Goal: Transaction & Acquisition: Obtain resource

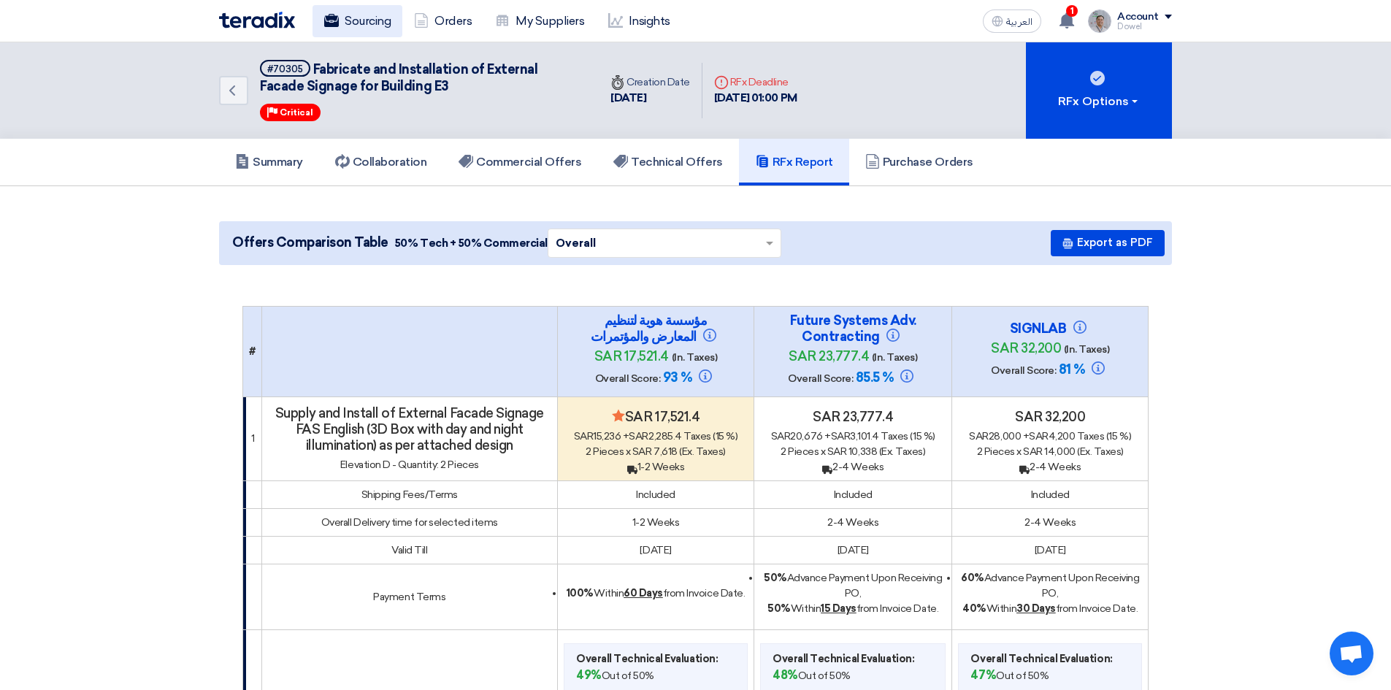
click at [362, 18] on link "Sourcing" at bounding box center [357, 21] width 90 height 32
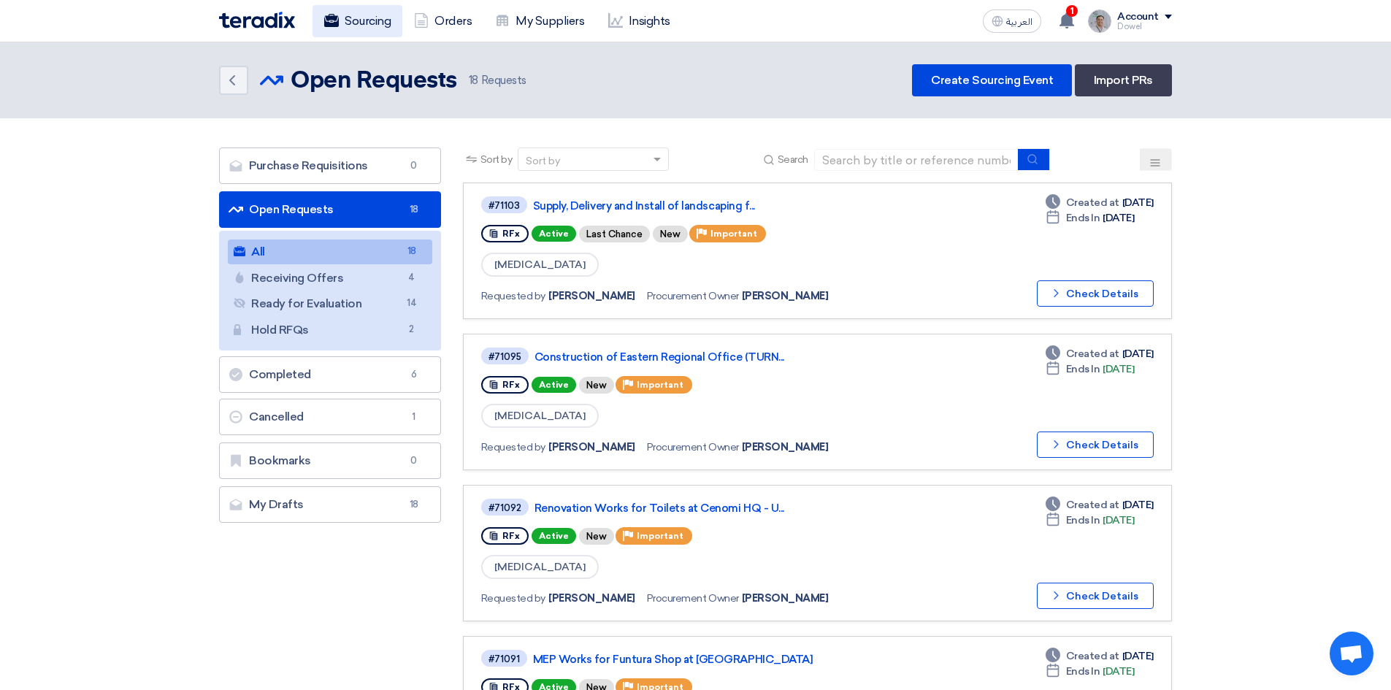
click at [371, 23] on link "Sourcing" at bounding box center [357, 21] width 90 height 32
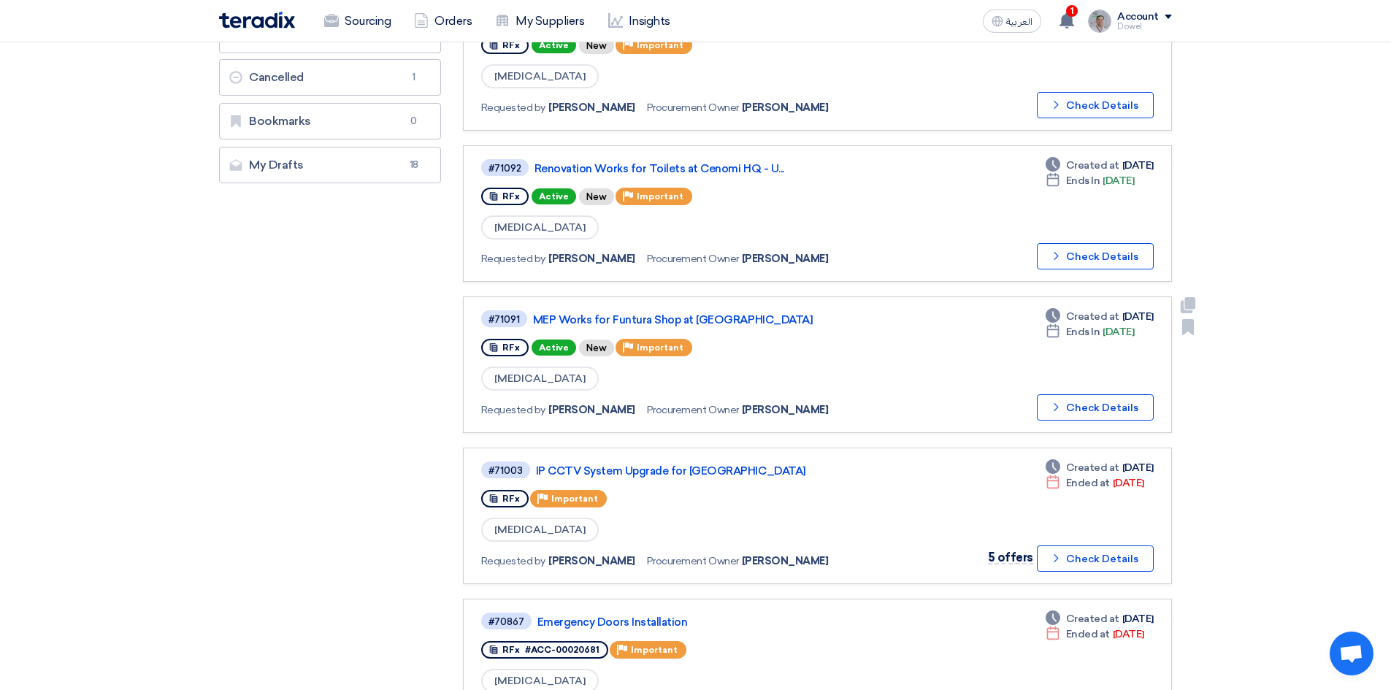
scroll to position [365, 0]
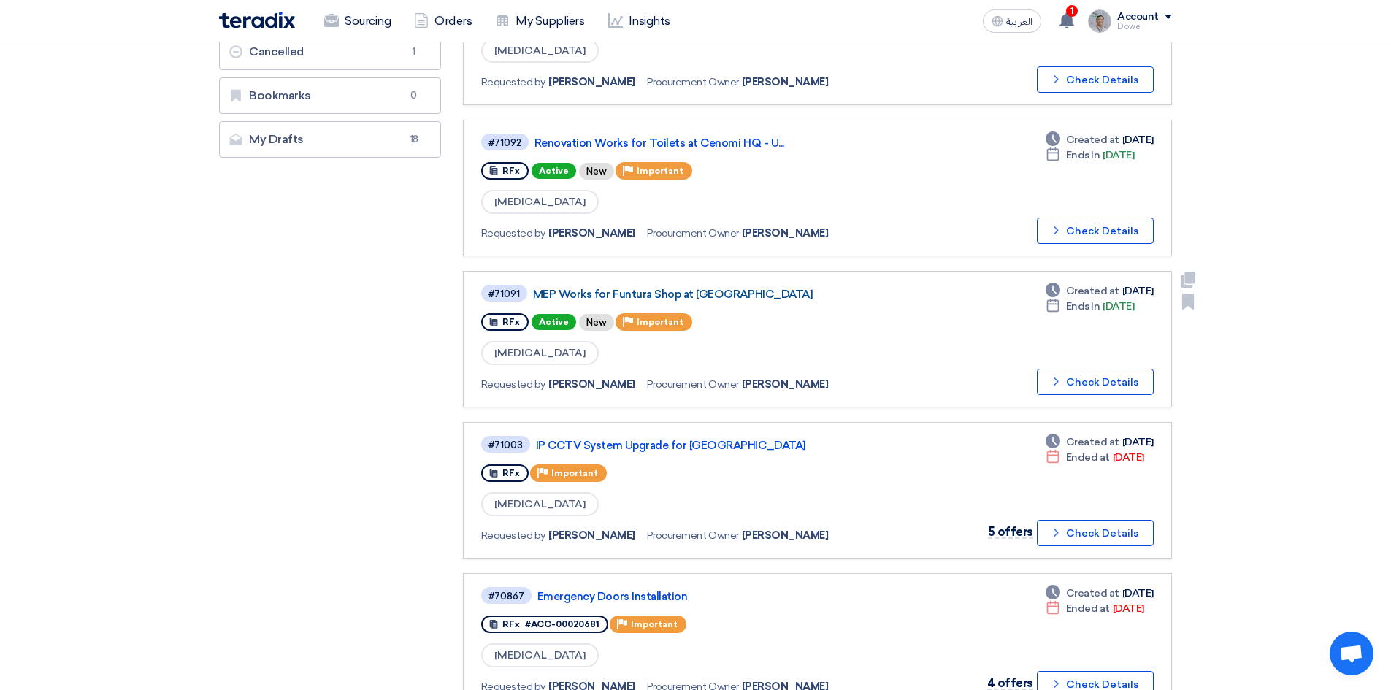
click at [652, 293] on link "MEP Works for Funtura Shop at [GEOGRAPHIC_DATA]" at bounding box center [715, 294] width 365 height 13
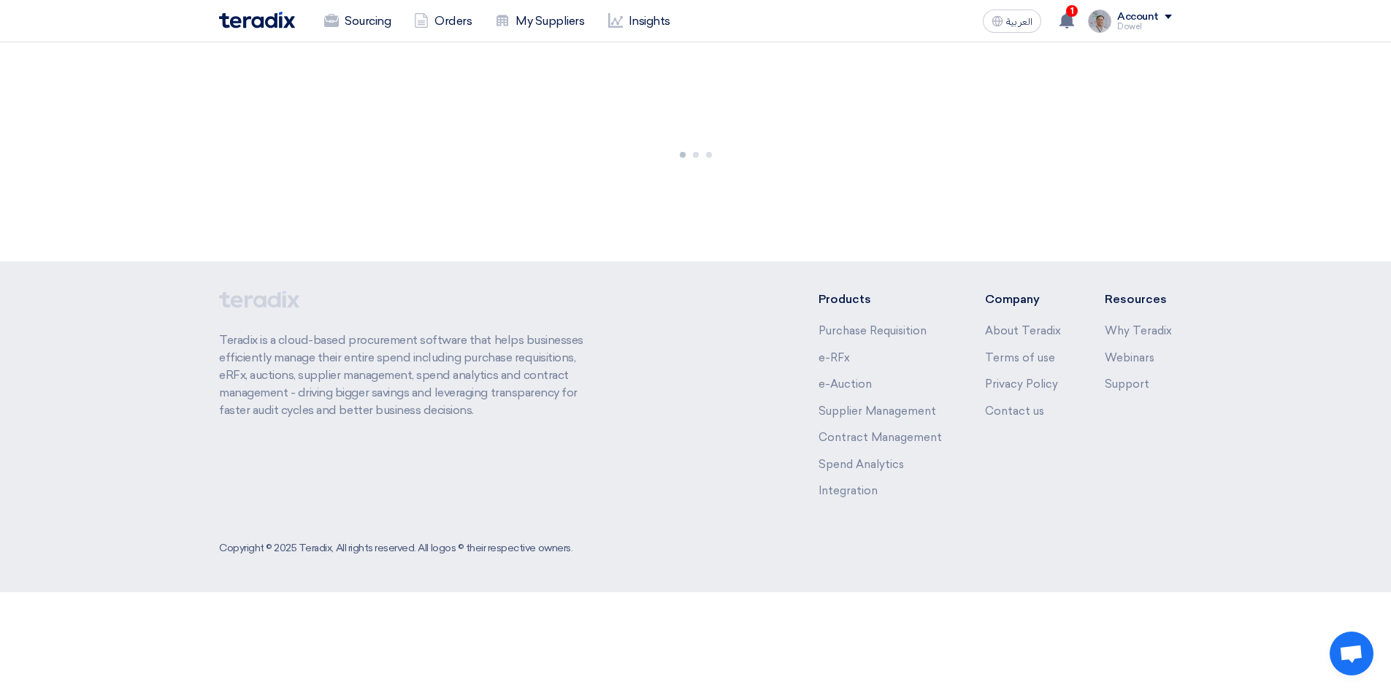
scroll to position [0, 0]
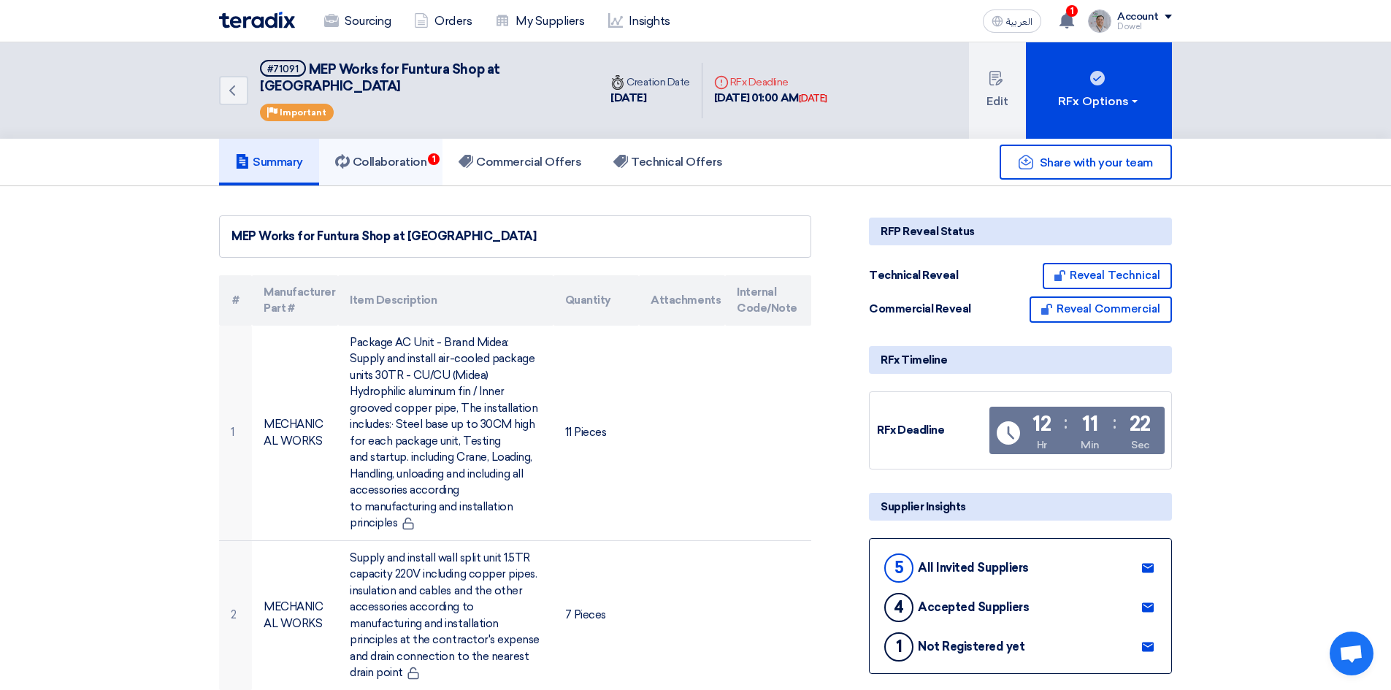
click at [398, 155] on h5 "Collaboration 1" at bounding box center [381, 162] width 92 height 15
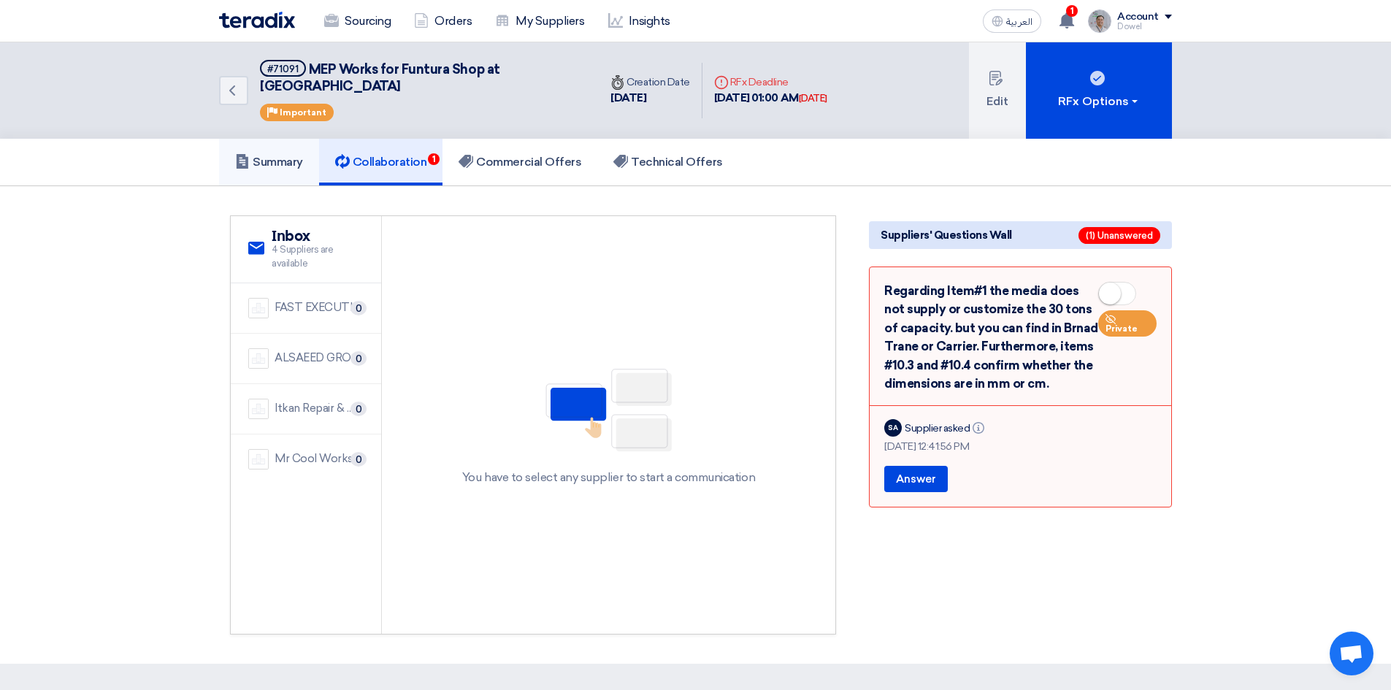
click at [276, 153] on link "Summary" at bounding box center [269, 162] width 100 height 47
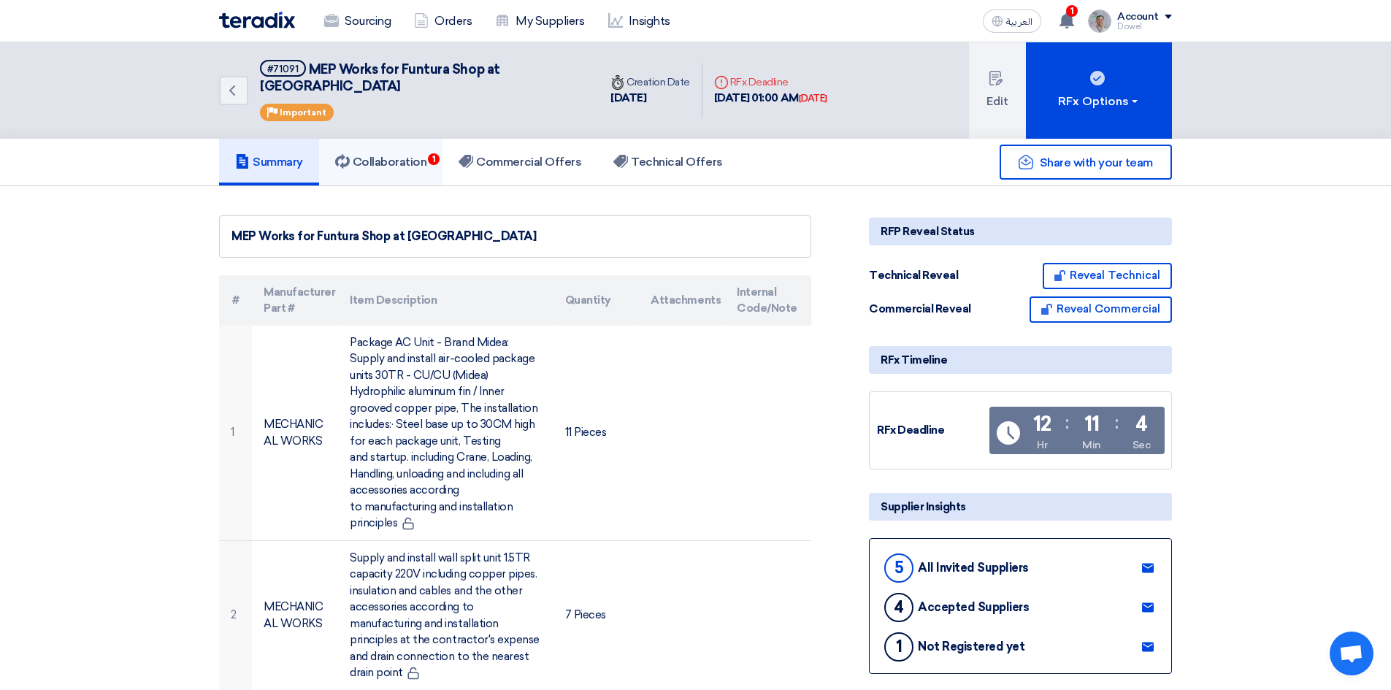
click at [388, 154] on link "Collaboration 1" at bounding box center [381, 162] width 124 height 47
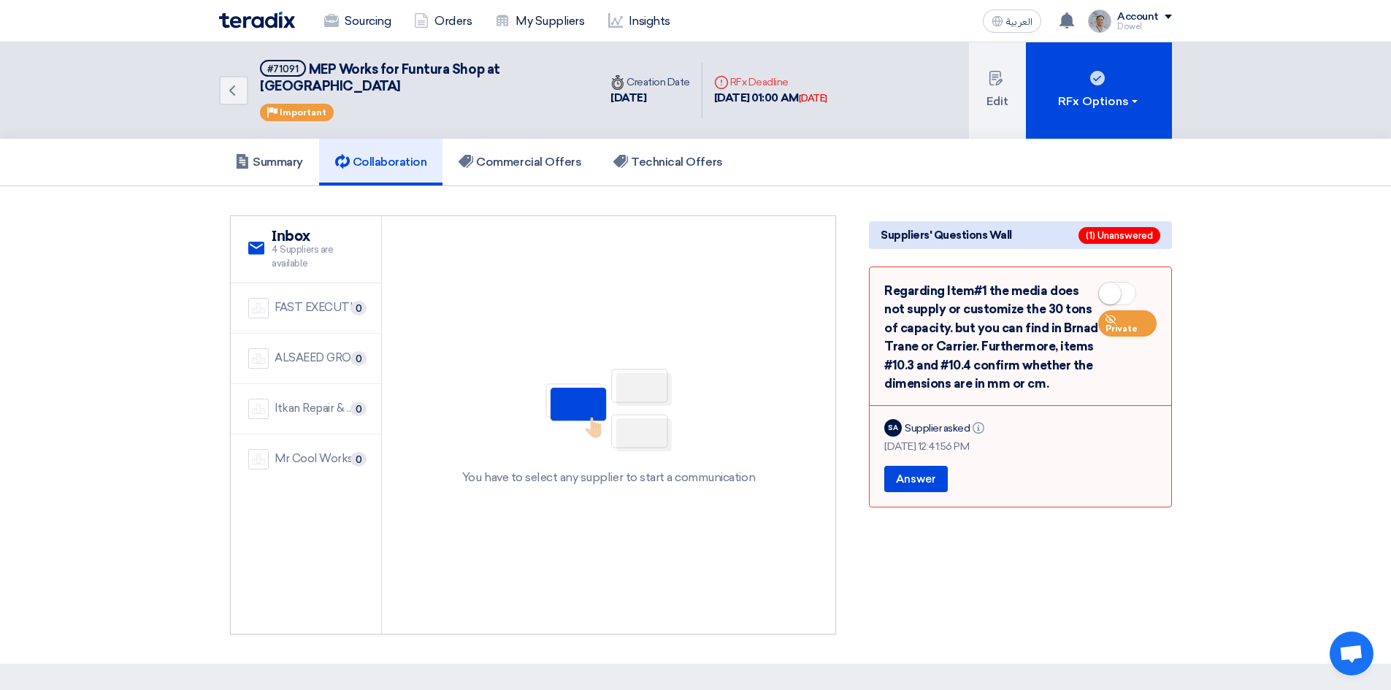
drag, startPoint x: 886, startPoint y: 273, endPoint x: 1040, endPoint y: 372, distance: 182.9
click at [1040, 372] on div "Regarding Item#1 the media does not supply or customize the 30 tons of capacity…" at bounding box center [1020, 338] width 272 height 112
copy div "Regarding Item#1 the media does not supply or customize the 30 tons of capacity…"
drag, startPoint x: 277, startPoint y: 143, endPoint x: 279, endPoint y: 152, distance: 8.9
click at [277, 155] on h5 "Summary" at bounding box center [269, 162] width 68 height 15
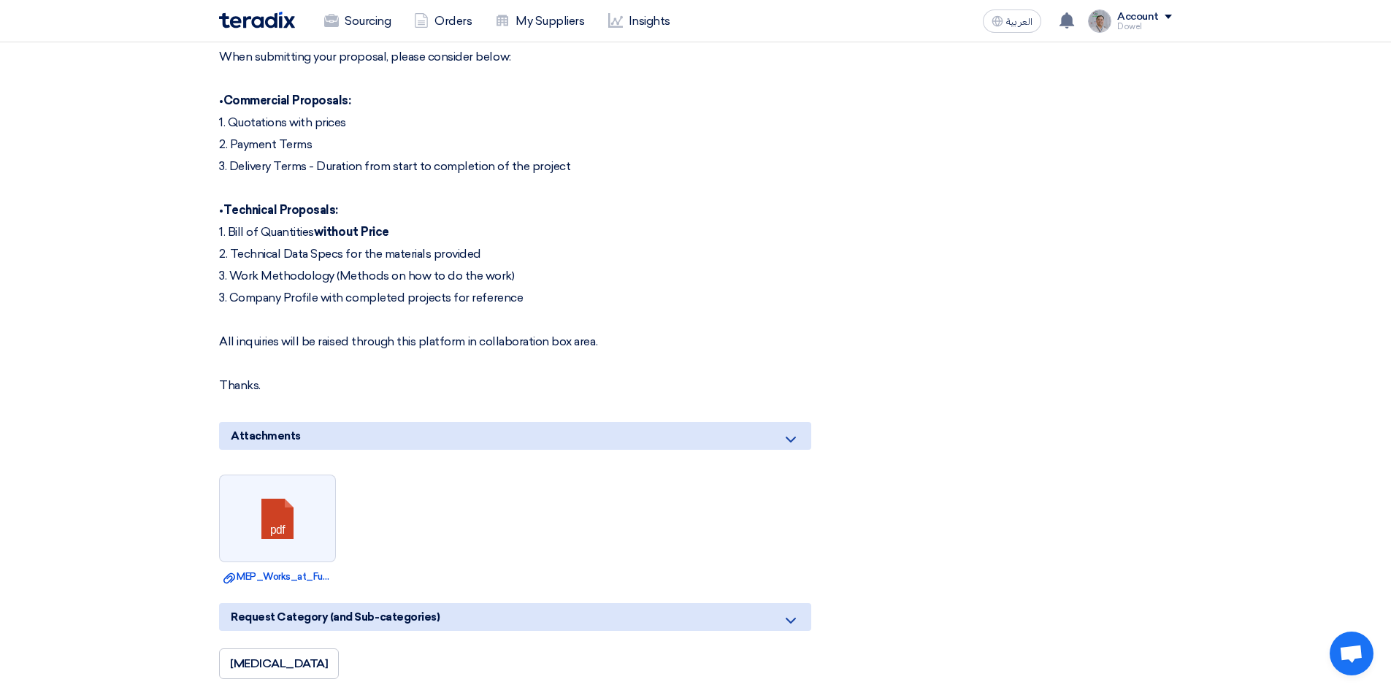
scroll to position [2701, 0]
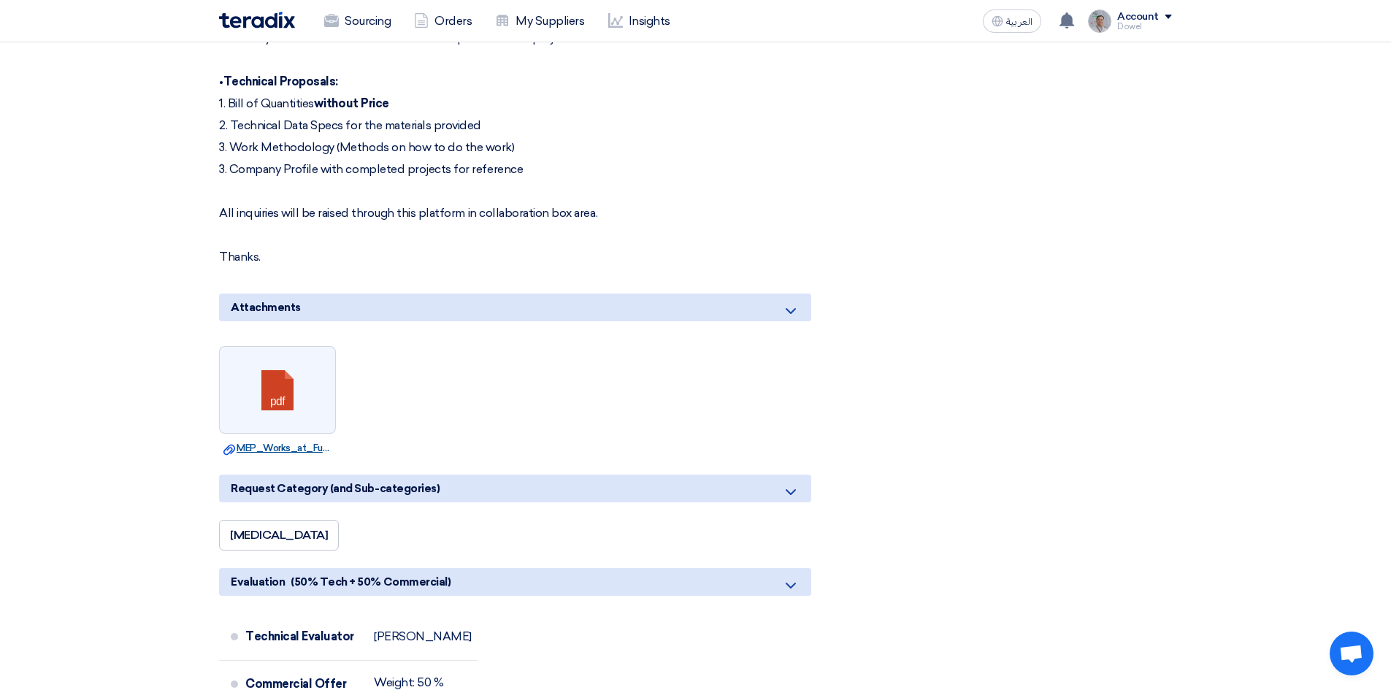
click at [291, 441] on link "Download file MEP_Works_at_Funtura_Alahsa__BOQ.pdf" at bounding box center [277, 448] width 108 height 15
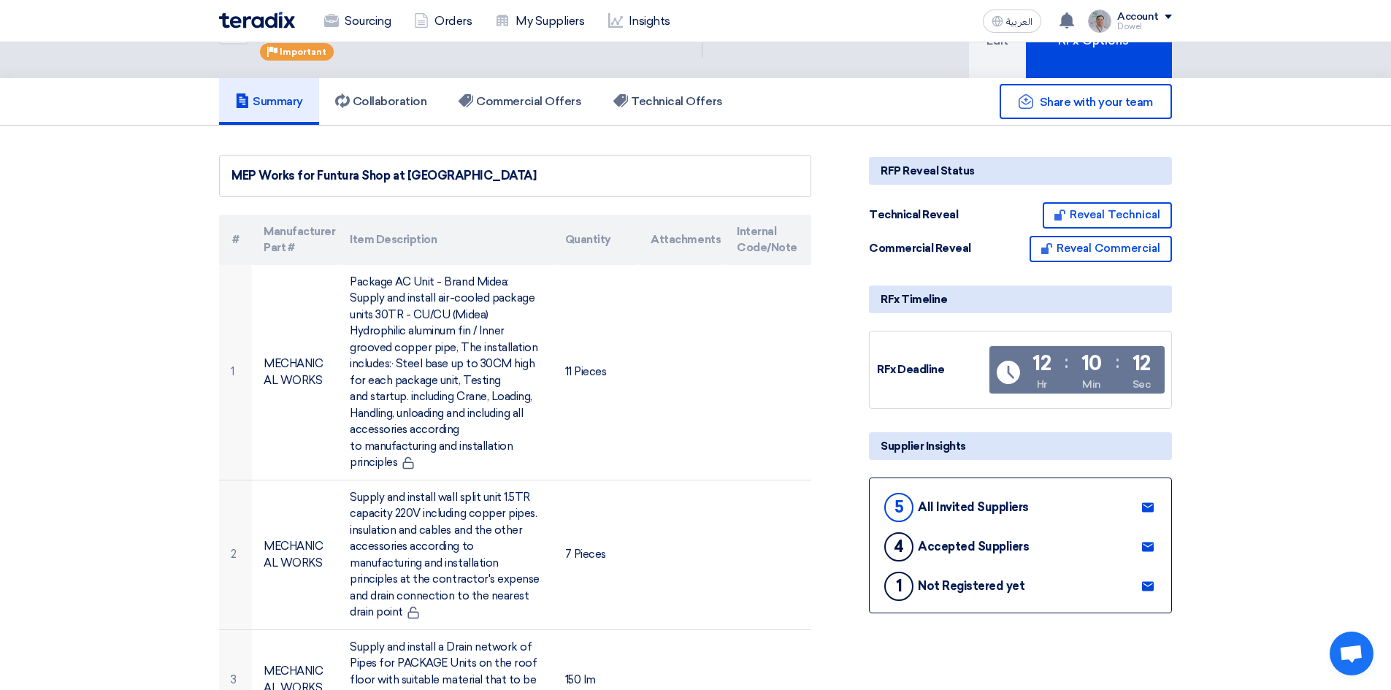
scroll to position [0, 0]
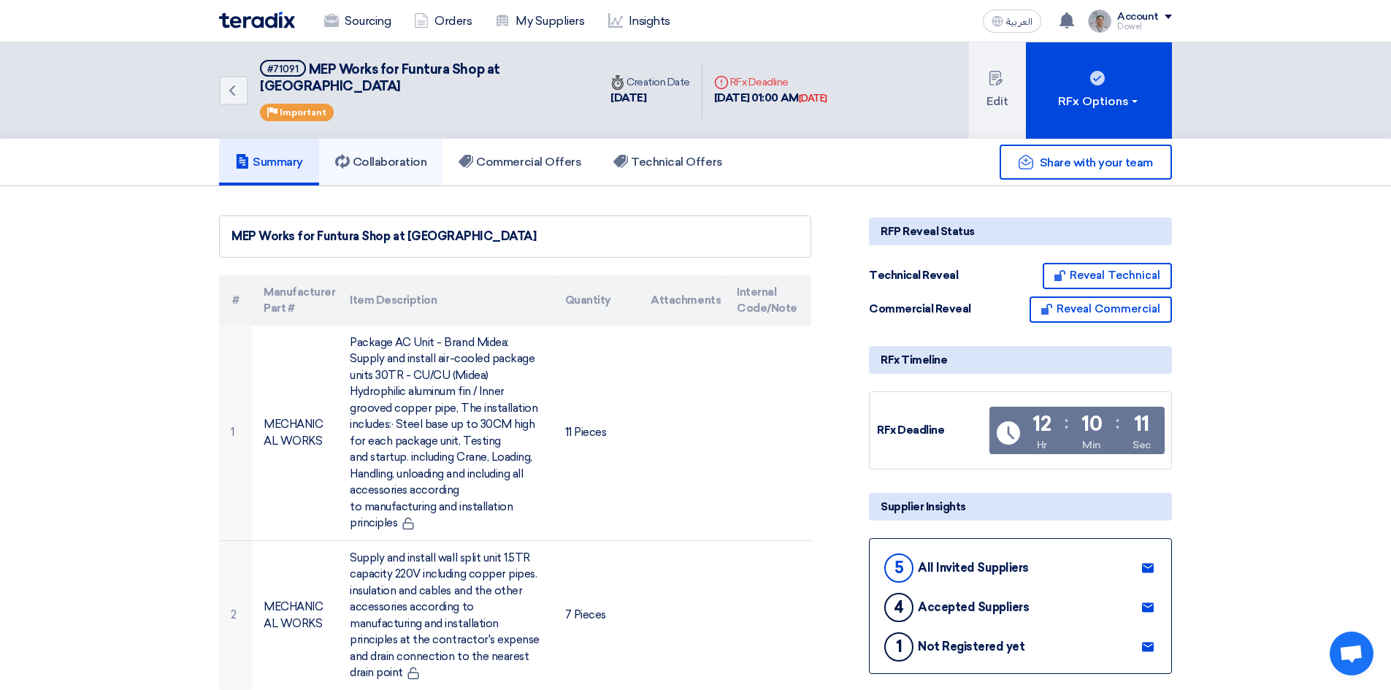
click at [391, 155] on h5 "Collaboration" at bounding box center [381, 162] width 92 height 15
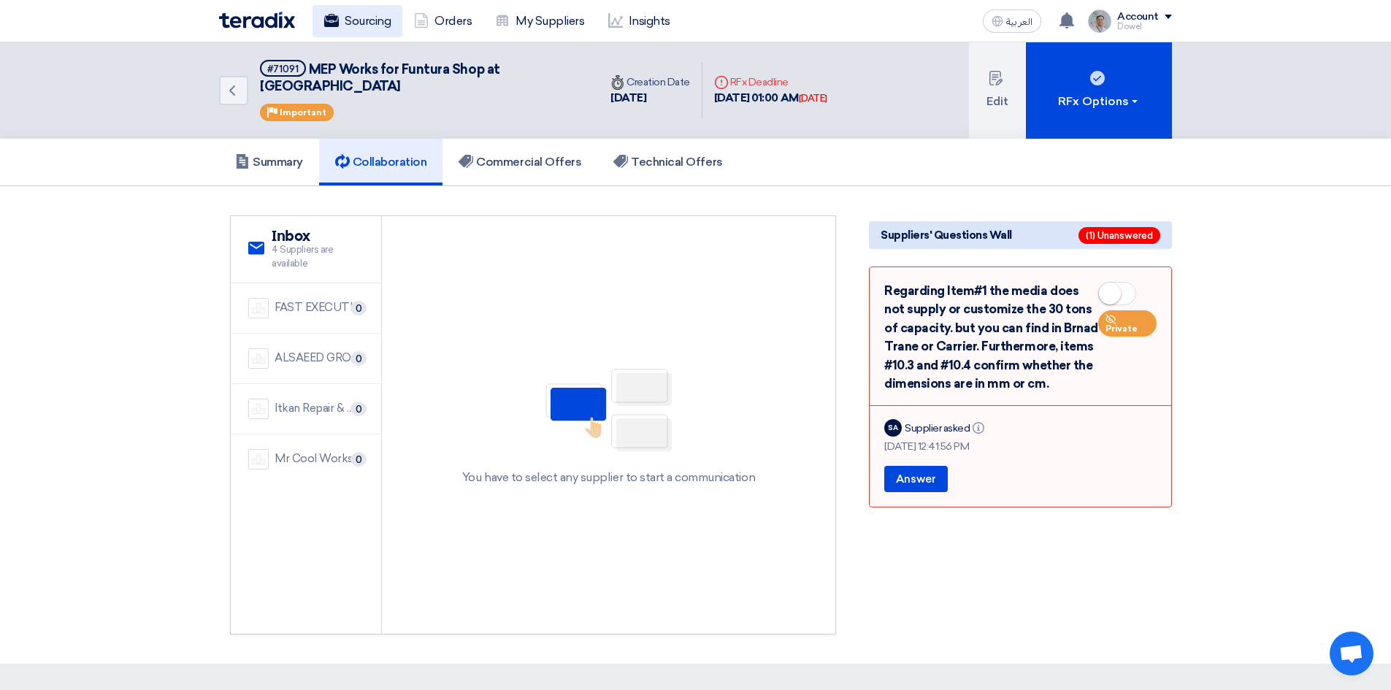
click at [352, 26] on link "Sourcing" at bounding box center [357, 21] width 90 height 32
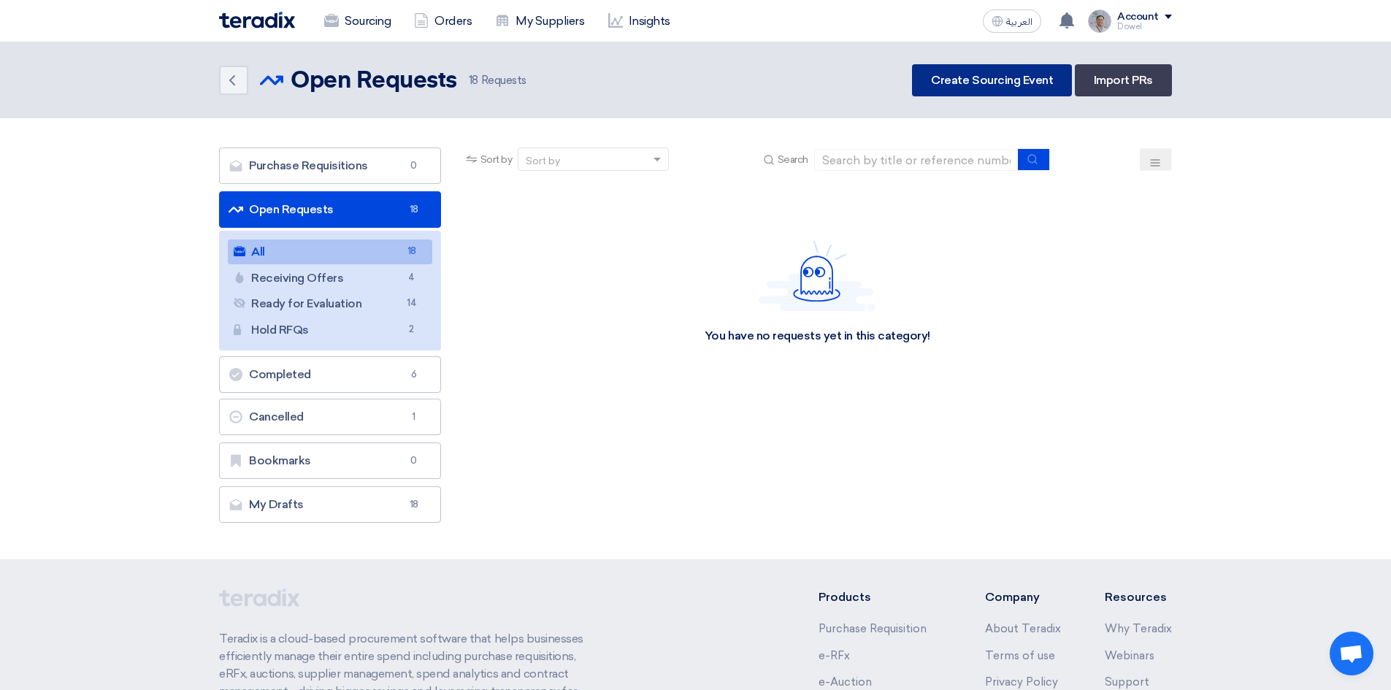
click at [964, 81] on link "Create Sourcing Event" at bounding box center [992, 80] width 160 height 32
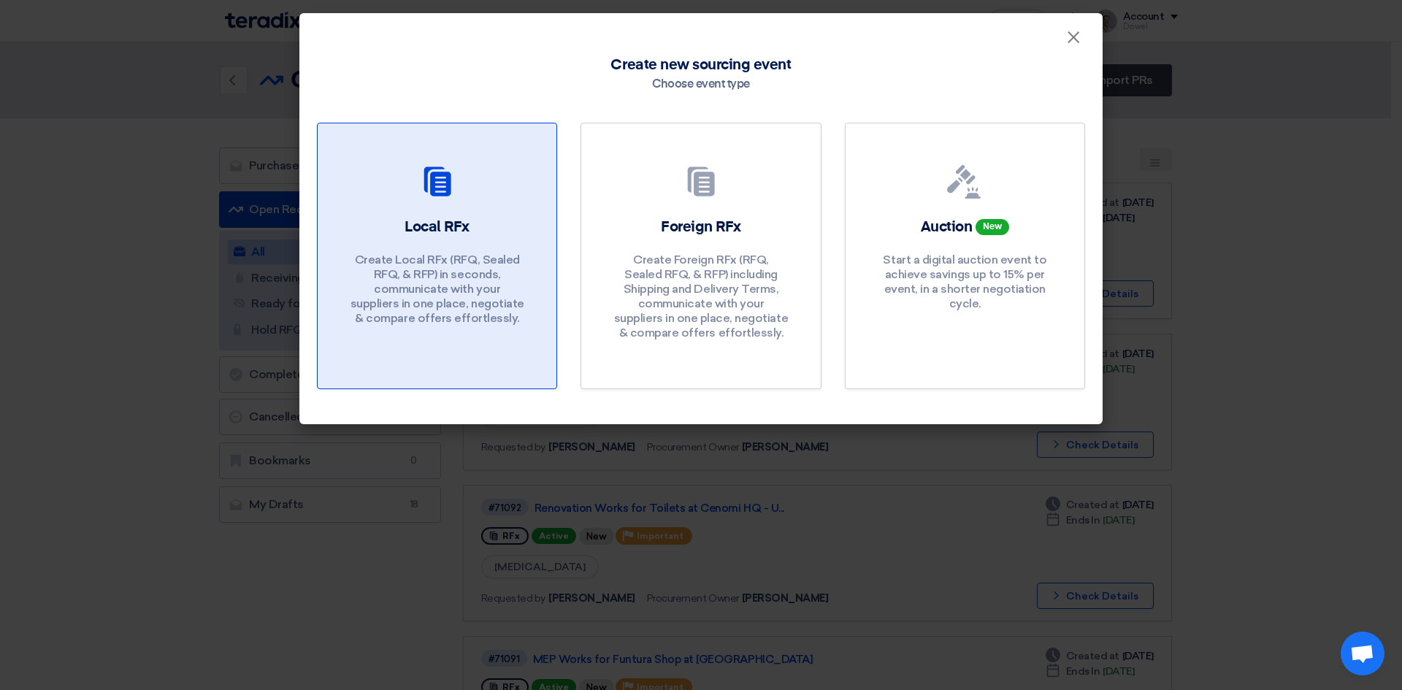
click at [453, 279] on p "Create Local RFx (RFQ, Sealed RFQ, & RFP) in seconds, communicate with your sup…" at bounding box center [437, 289] width 175 height 73
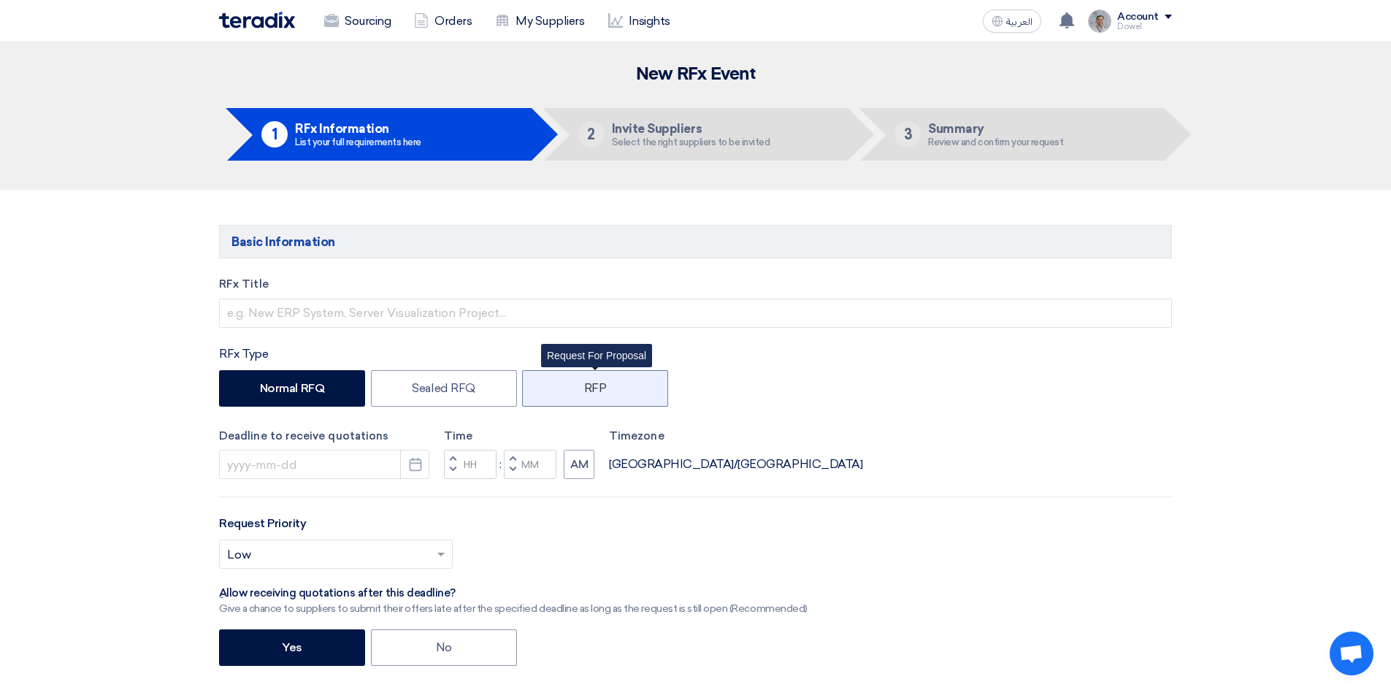
click at [583, 379] on label "RFP" at bounding box center [595, 388] width 146 height 37
click at [584, 383] on input "RFP" at bounding box center [588, 387] width 9 height 9
radio input "true"
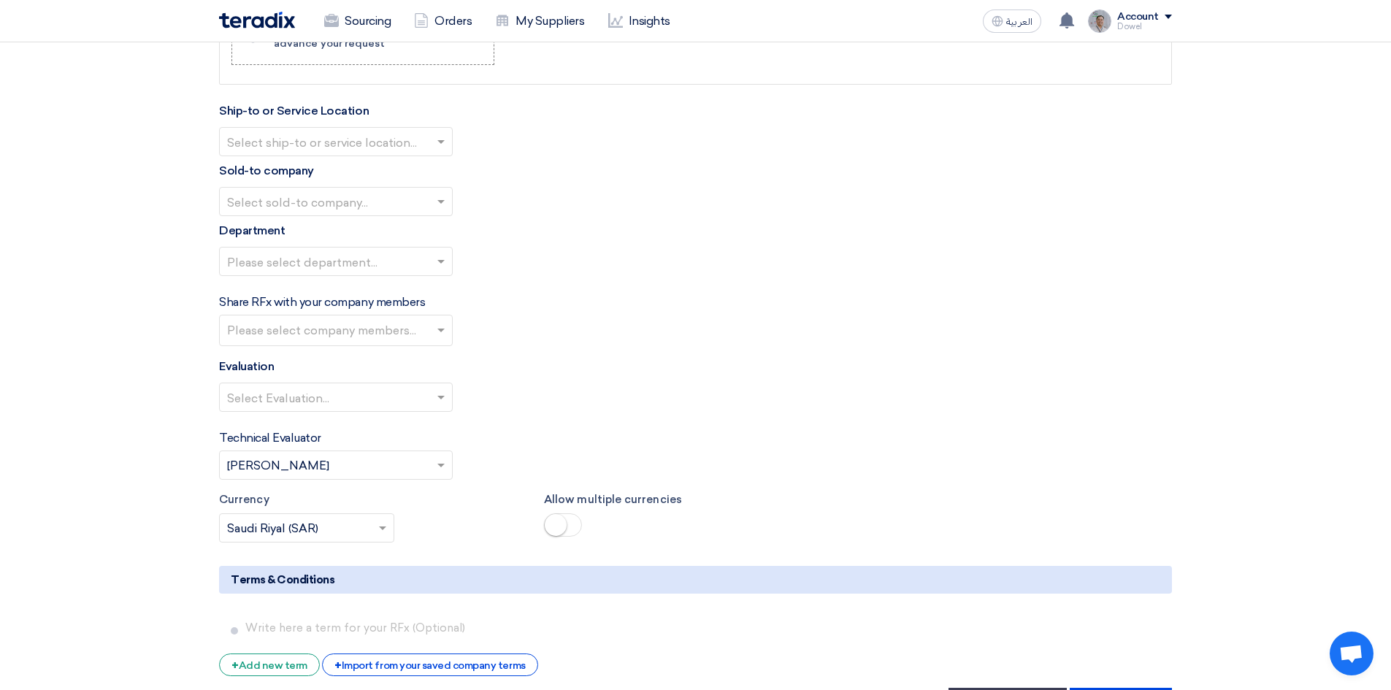
scroll to position [1898, 0]
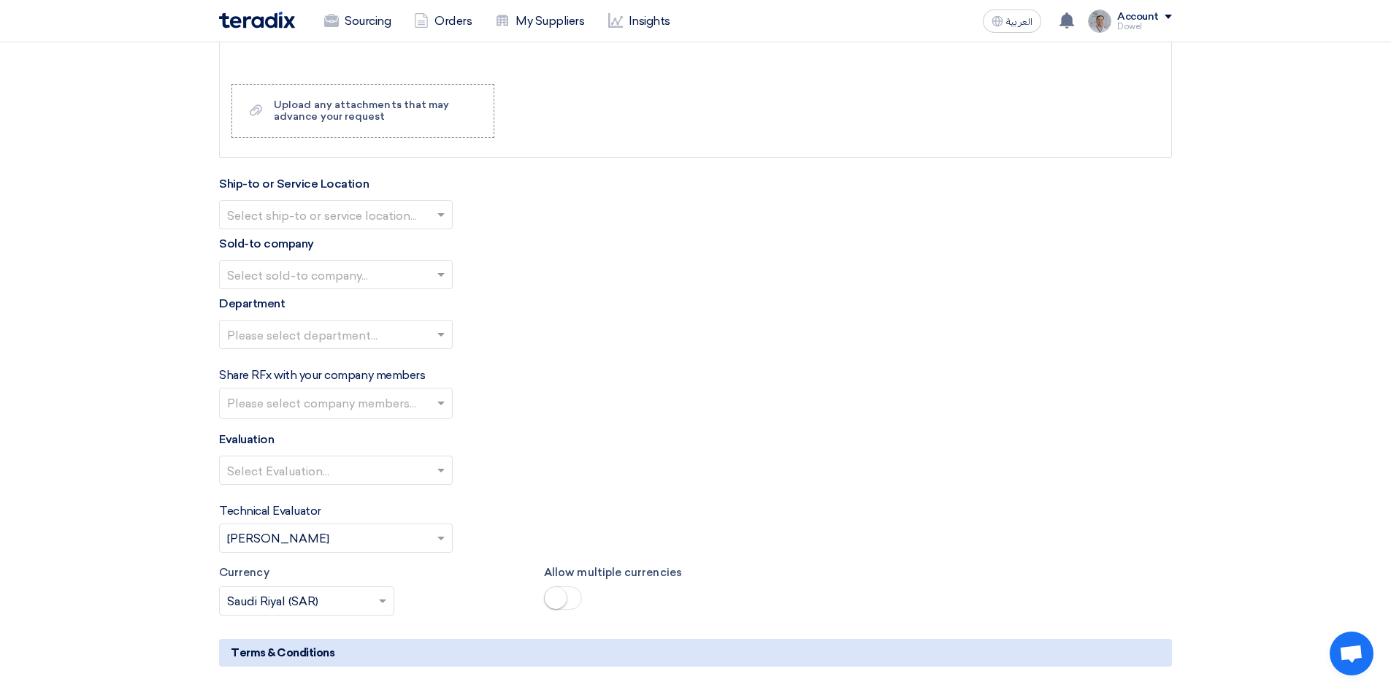
click at [439, 340] on span at bounding box center [443, 335] width 18 height 18
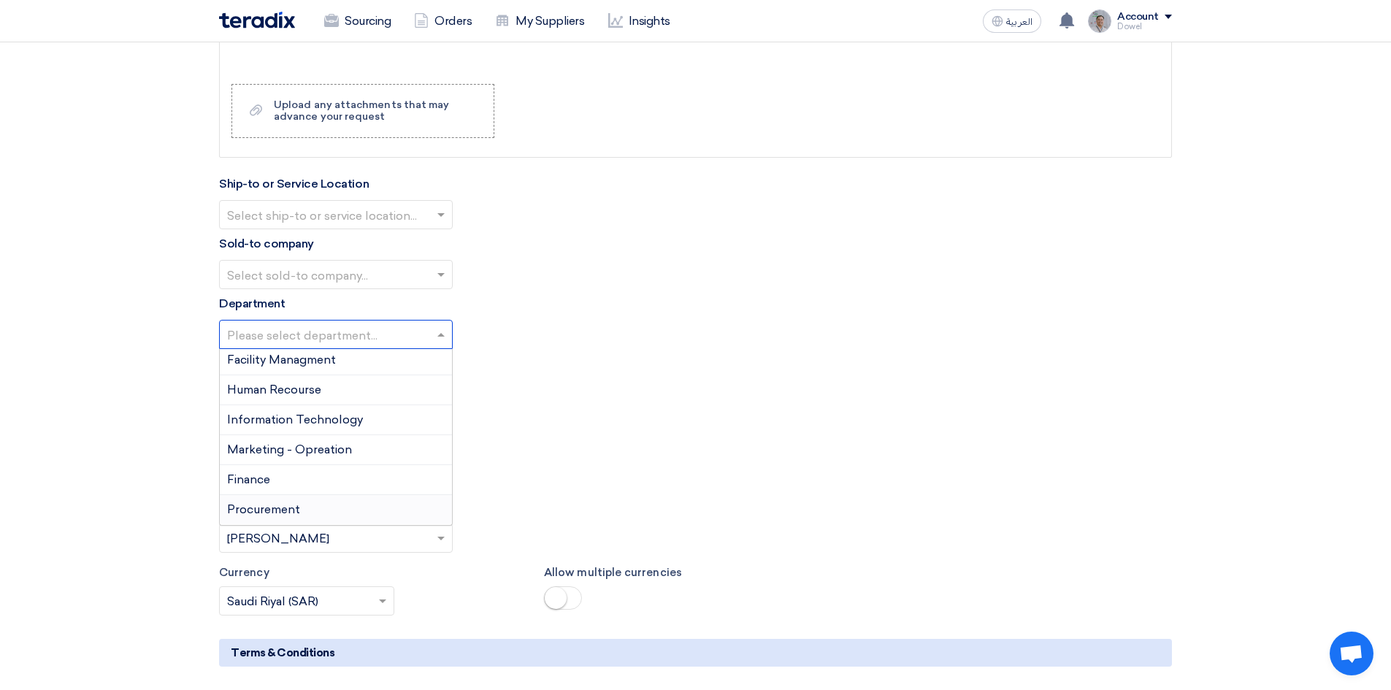
click at [686, 283] on div "Select sold-to company..." at bounding box center [695, 274] width 953 height 29
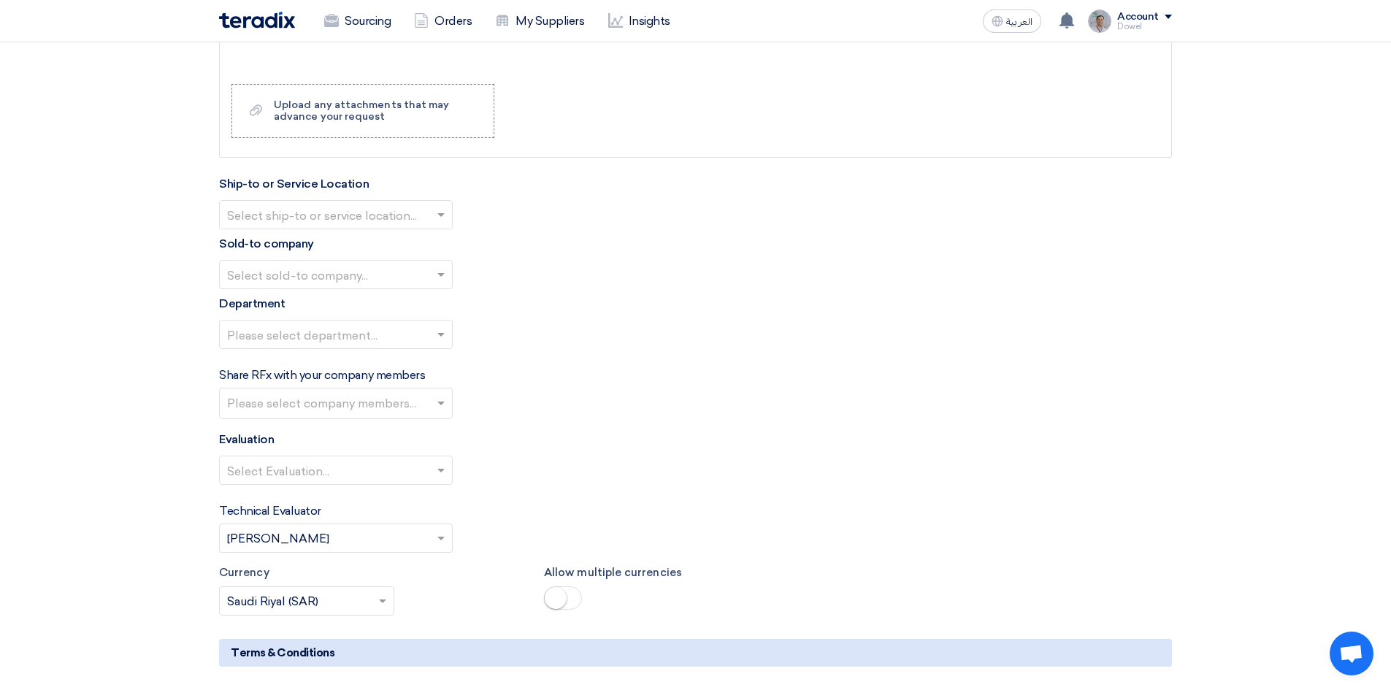
drag, startPoint x: 1166, startPoint y: 18, endPoint x: 1162, endPoint y: 26, distance: 8.2
click at [1165, 19] on div "Account" at bounding box center [1144, 17] width 55 height 12
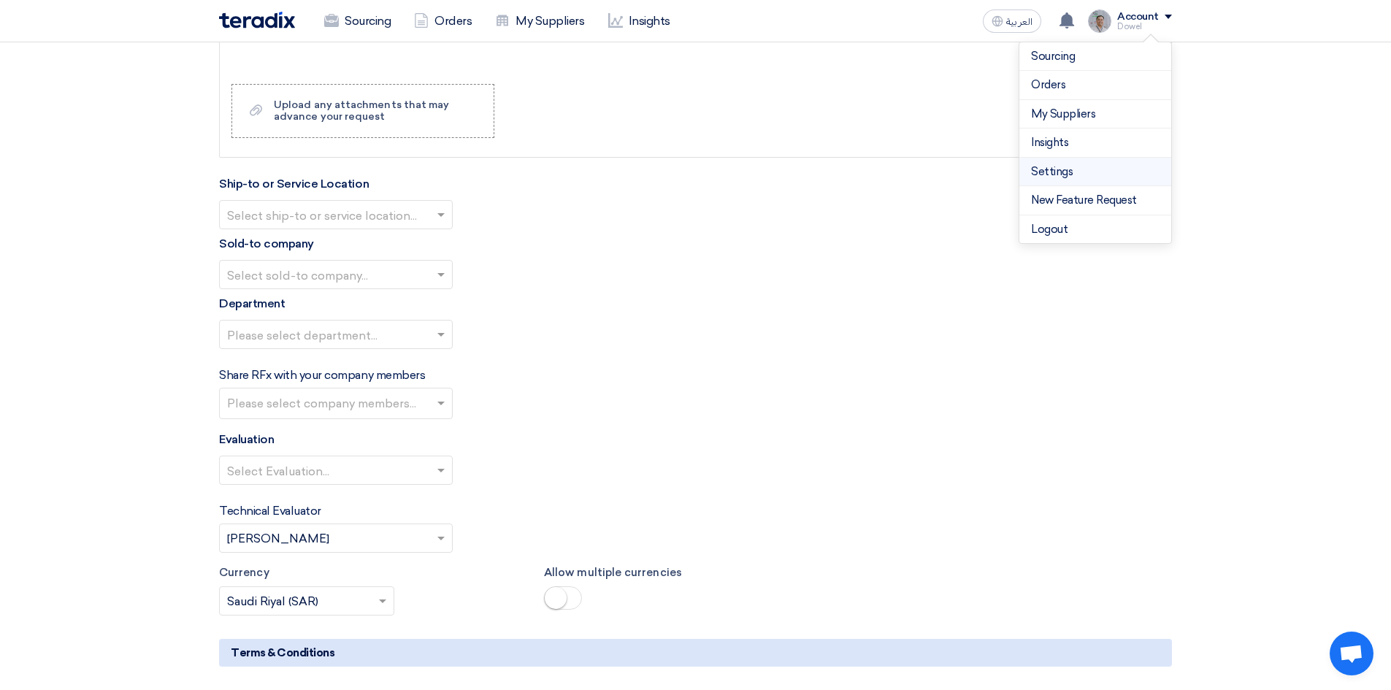
click at [1061, 169] on link "Settings" at bounding box center [1095, 172] width 128 height 17
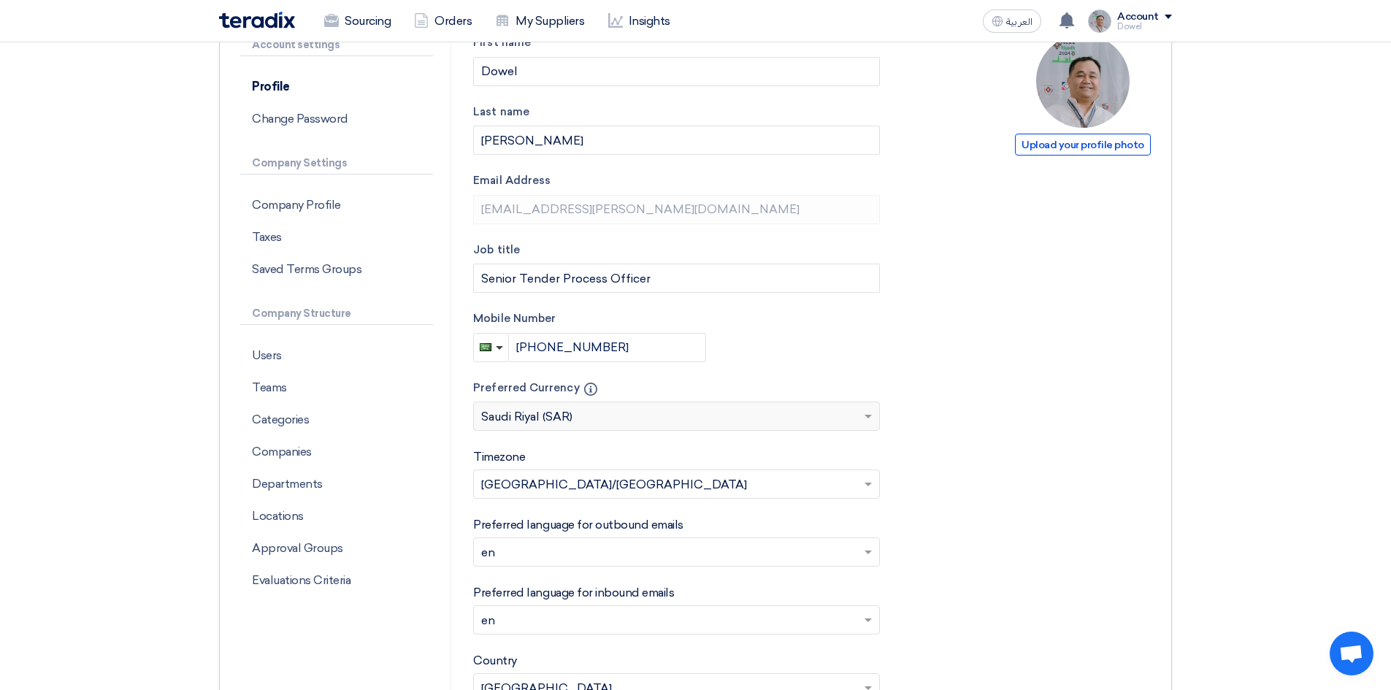
scroll to position [219, 0]
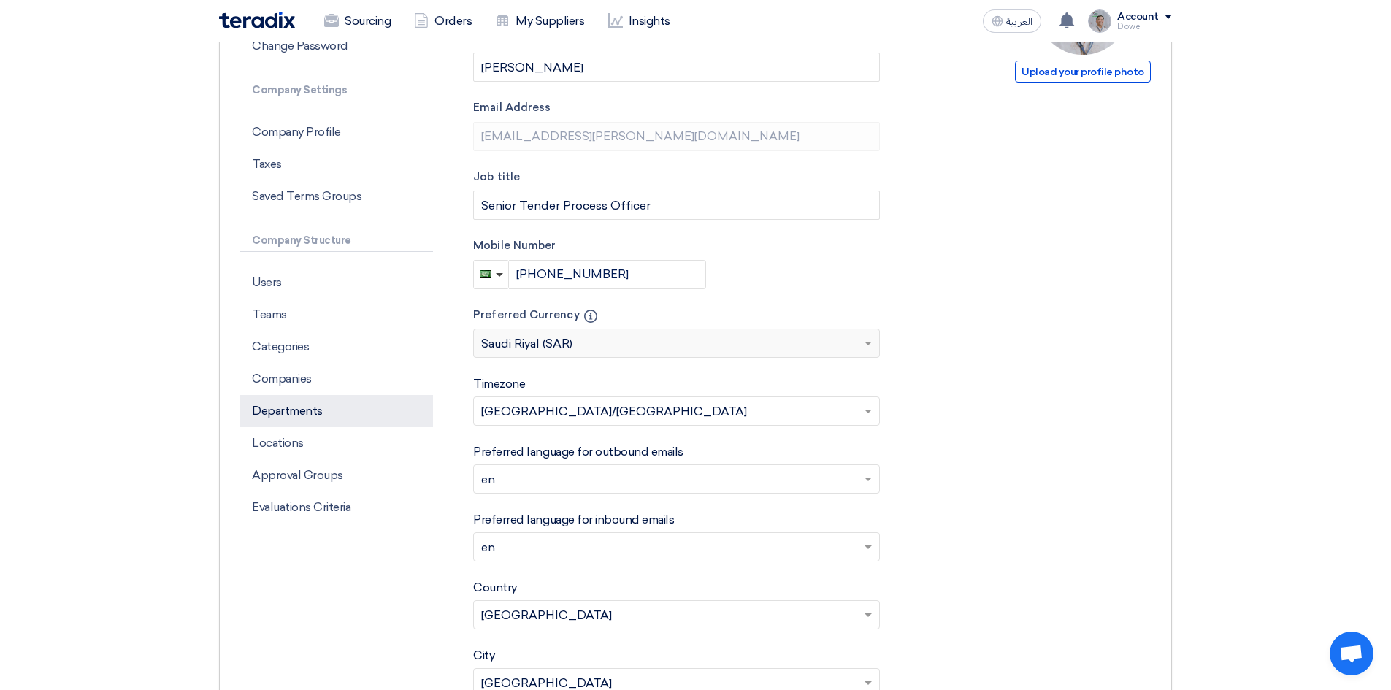
click at [337, 418] on p "Departments" at bounding box center [336, 411] width 193 height 32
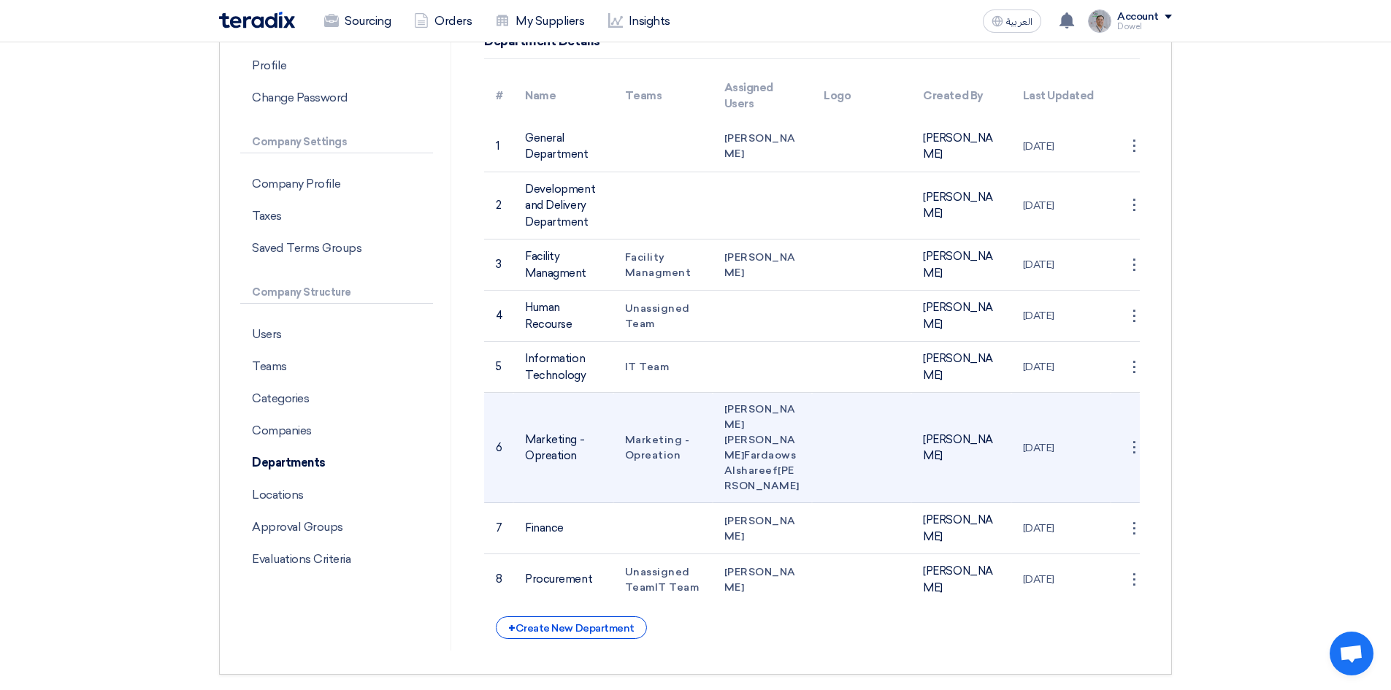
scroll to position [146, 0]
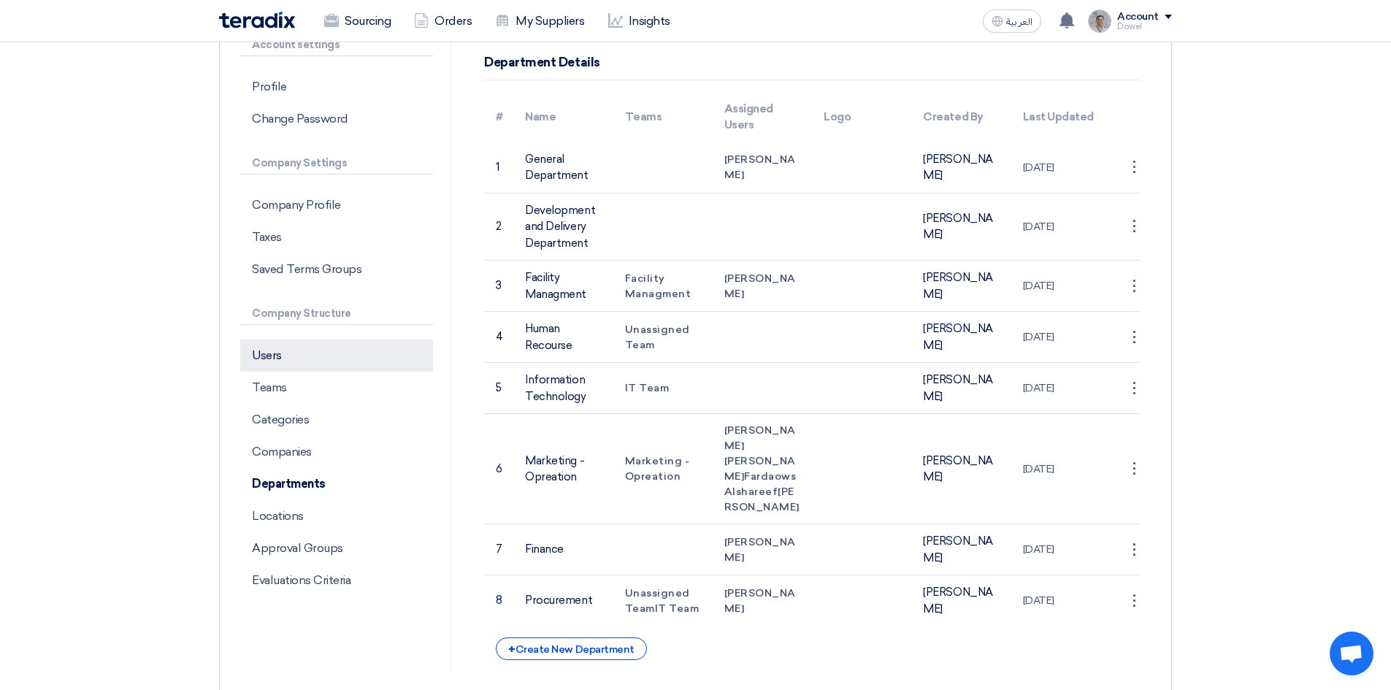
click at [303, 356] on p "Users" at bounding box center [336, 355] width 193 height 32
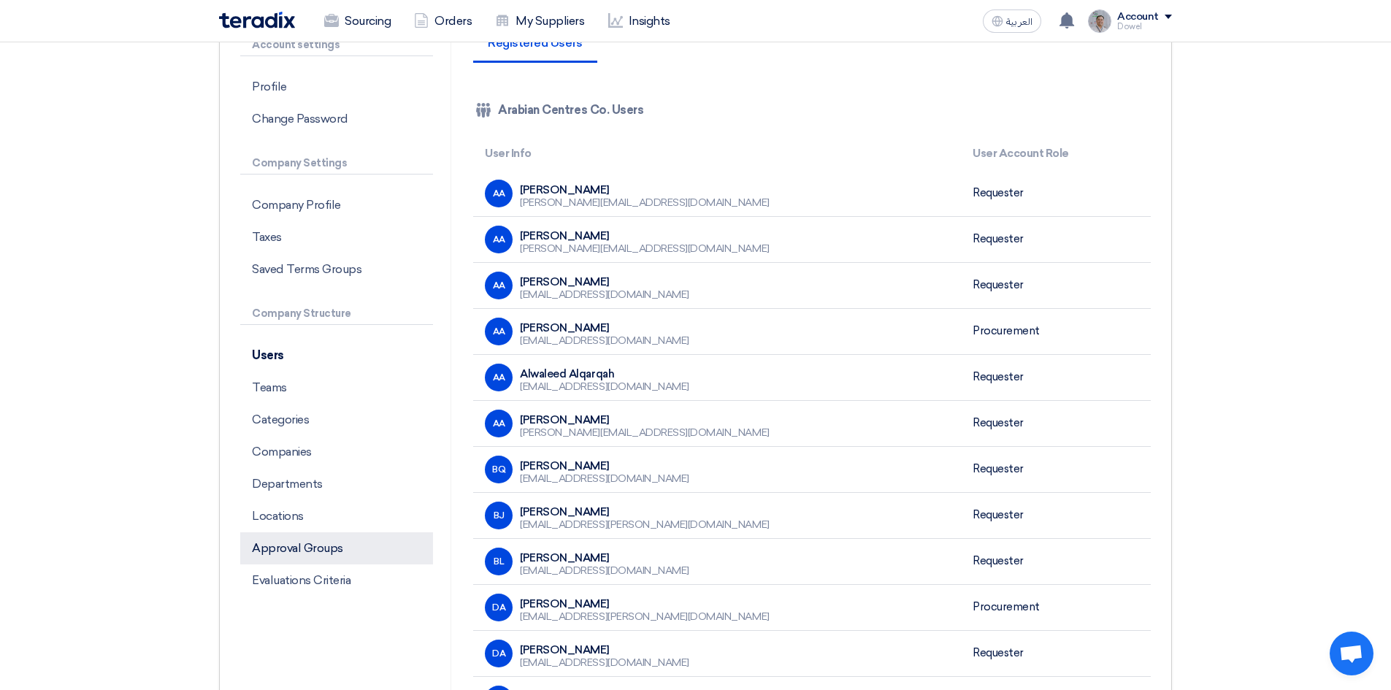
click at [334, 553] on p "Approval Groups" at bounding box center [336, 548] width 193 height 32
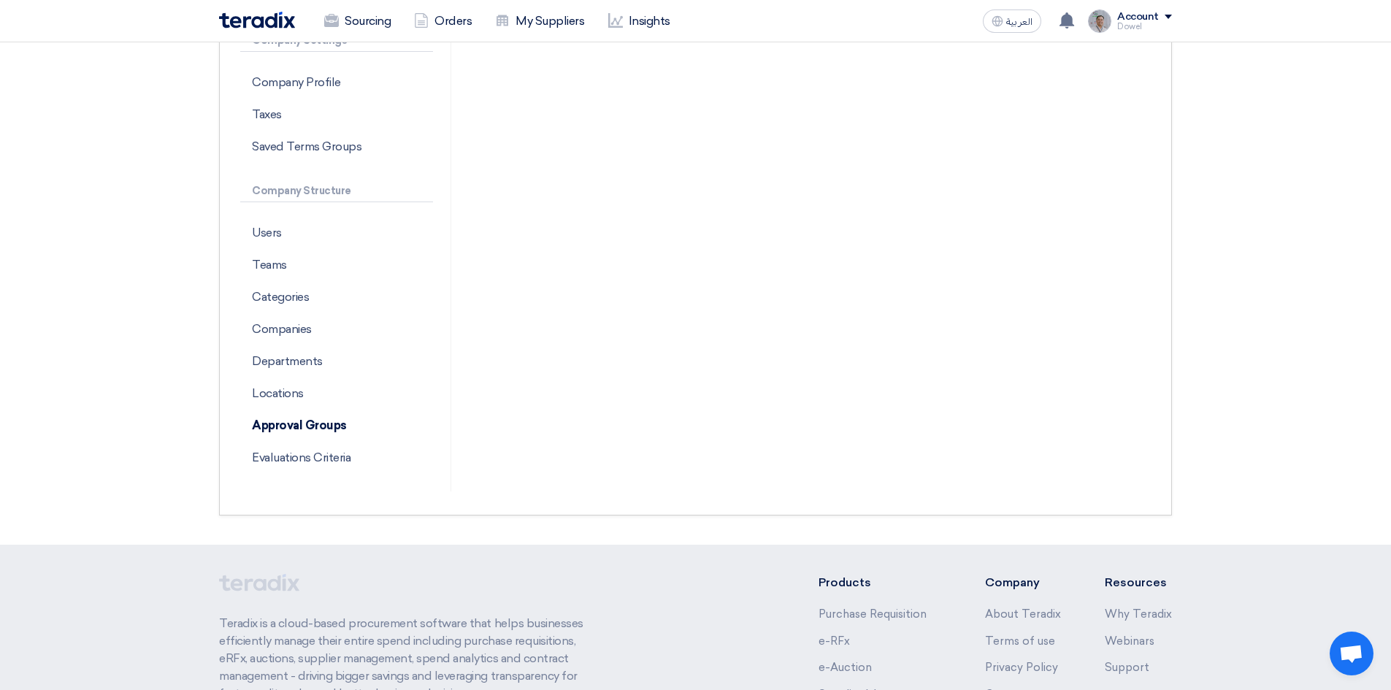
scroll to position [292, 0]
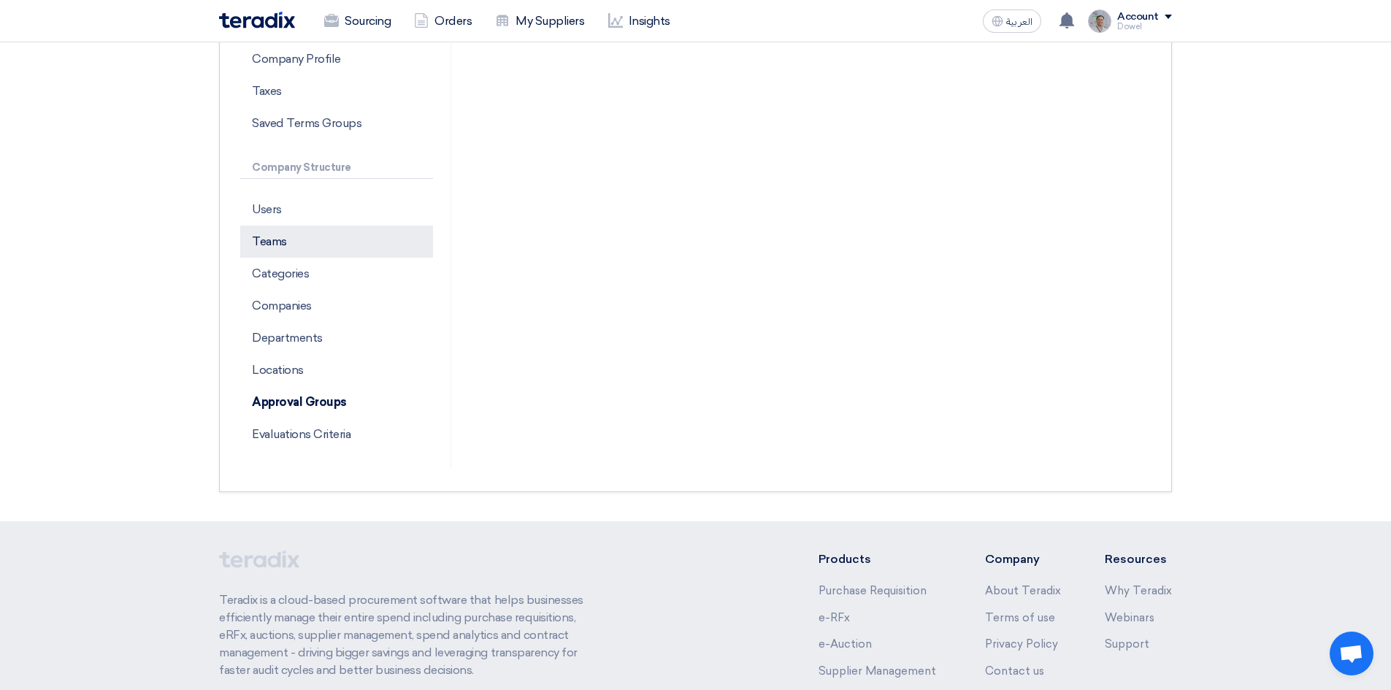
click at [316, 247] on p "Teams" at bounding box center [336, 242] width 193 height 32
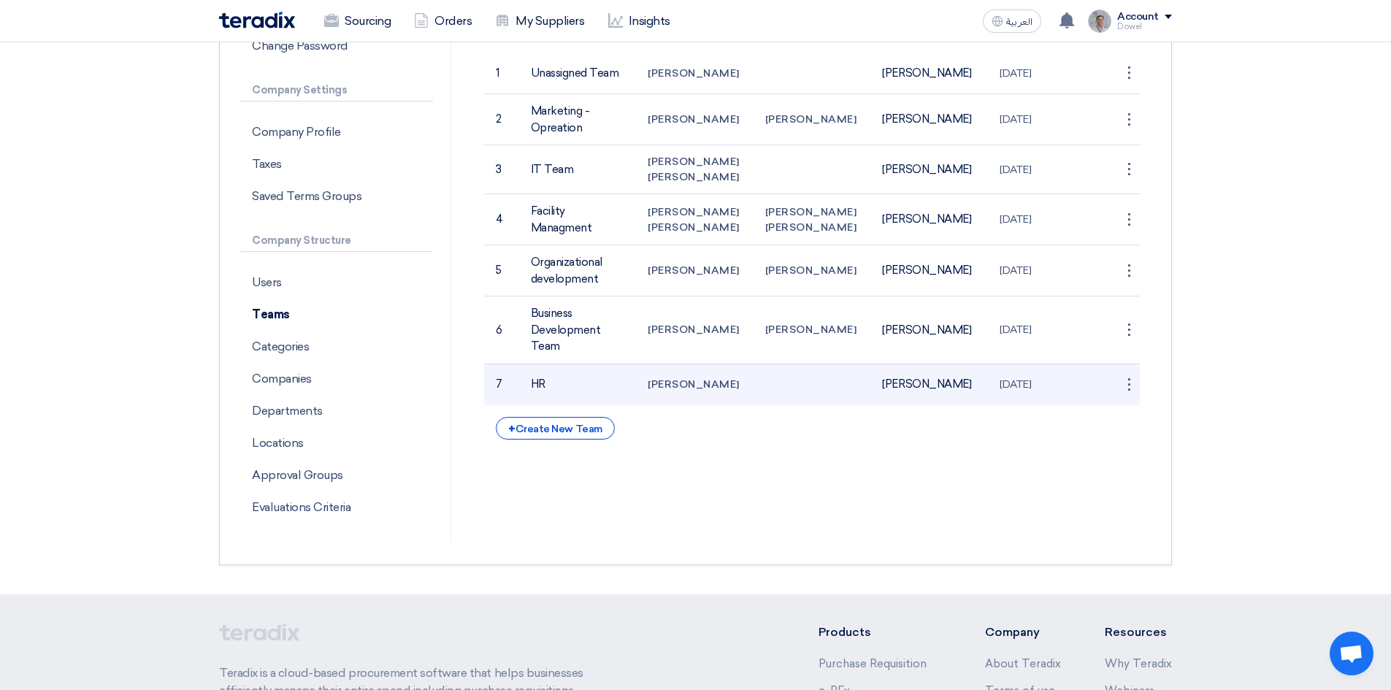
scroll to position [146, 0]
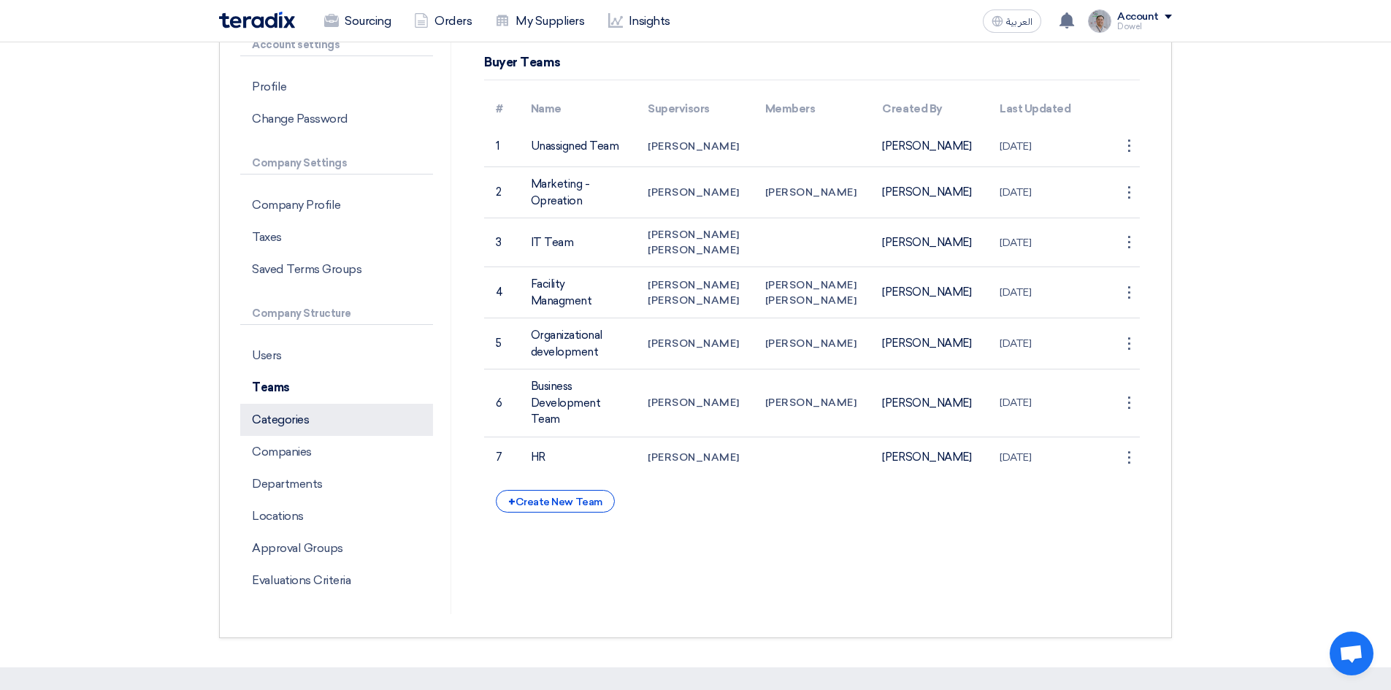
click at [288, 415] on p "Categories" at bounding box center [336, 420] width 193 height 32
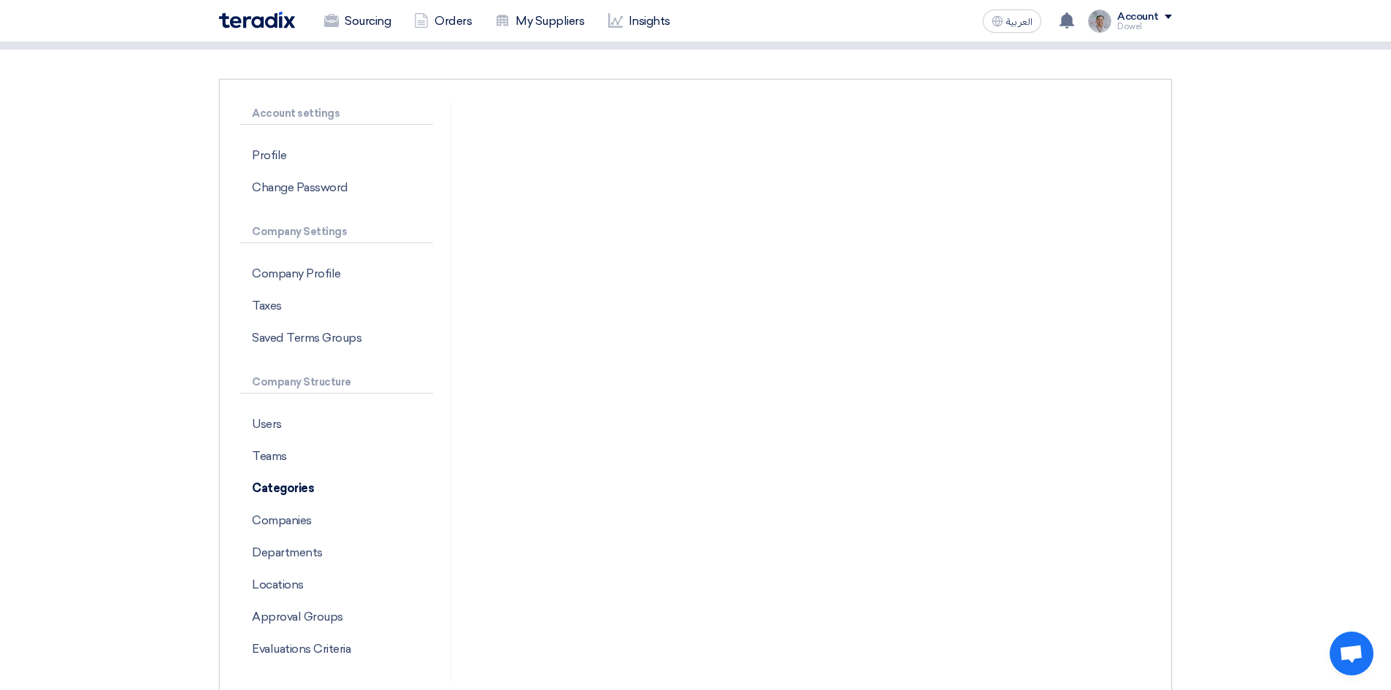
scroll to position [73, 0]
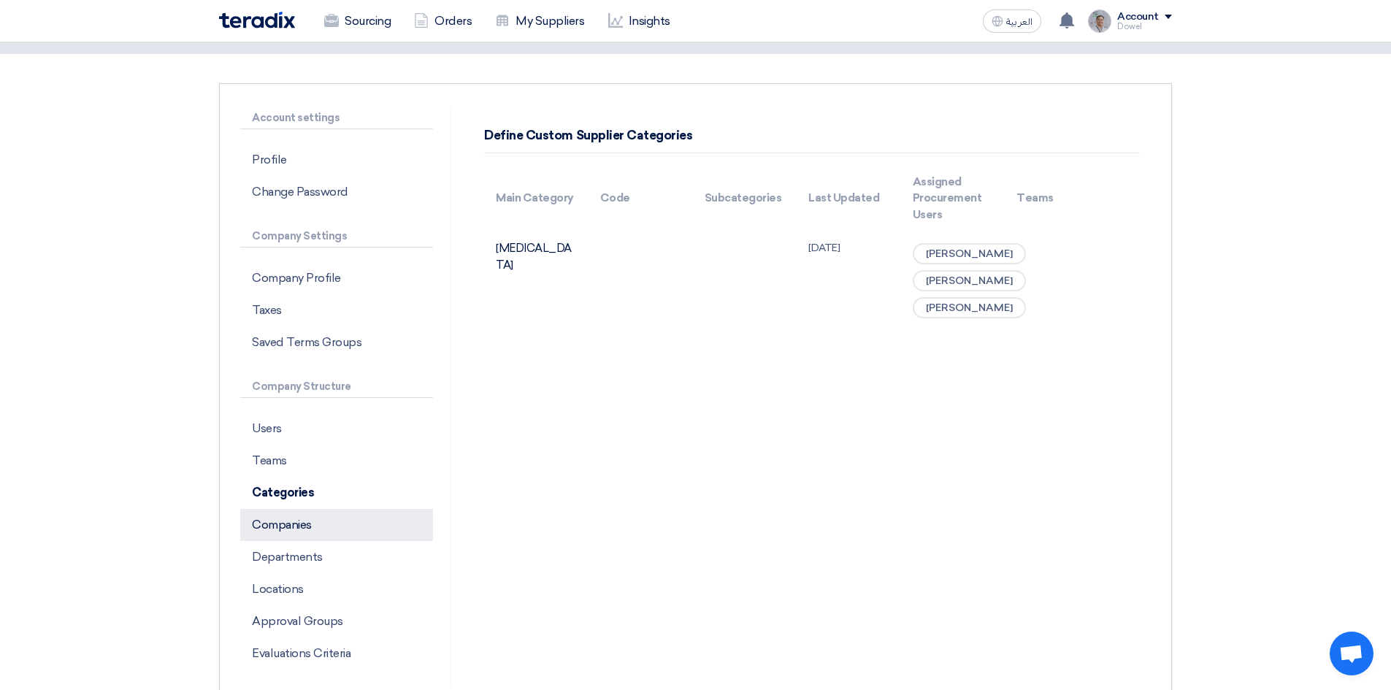
click at [315, 526] on p "Companies" at bounding box center [336, 525] width 193 height 32
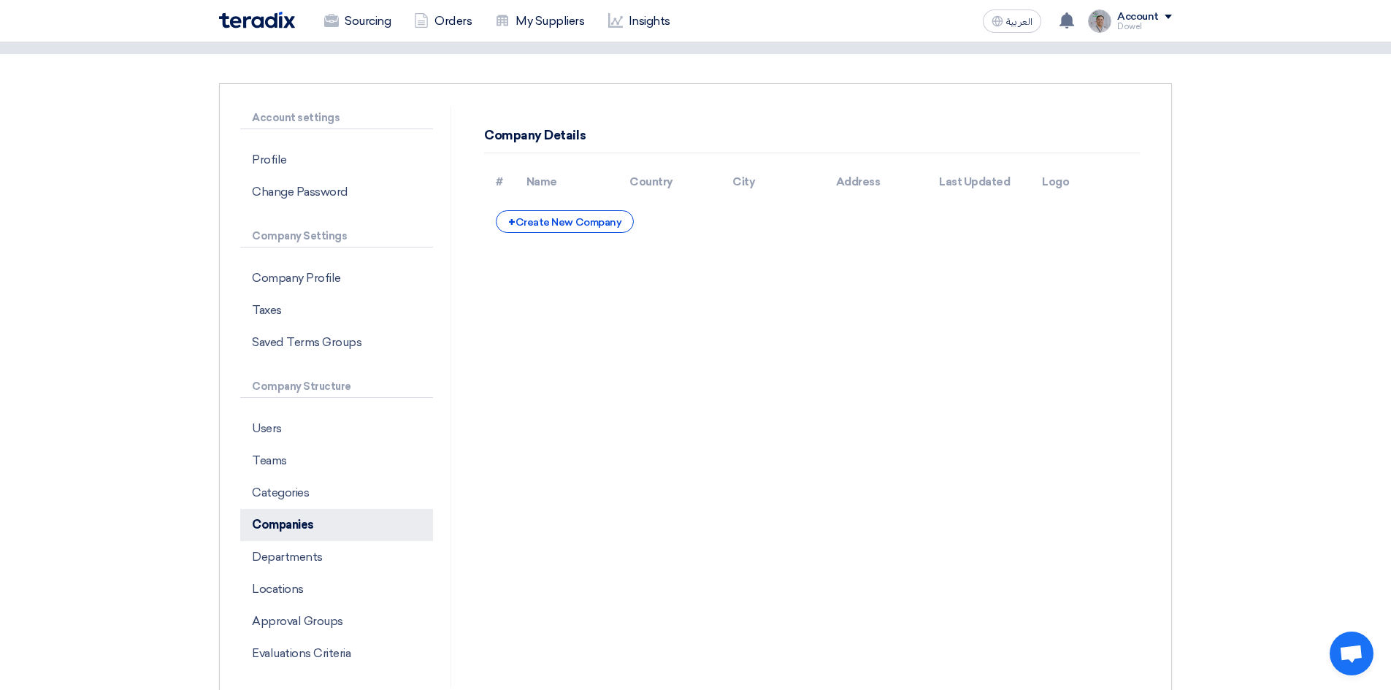
scroll to position [0, 0]
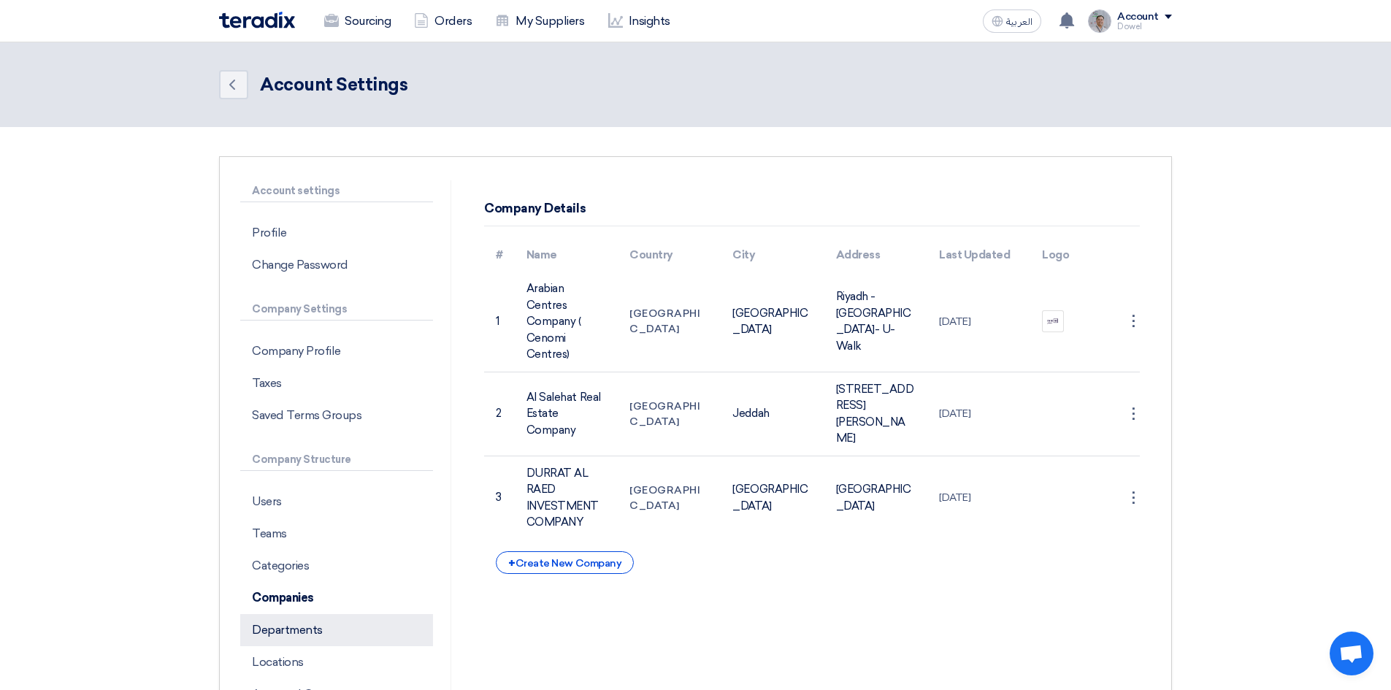
click at [286, 640] on p "Departments" at bounding box center [336, 630] width 193 height 32
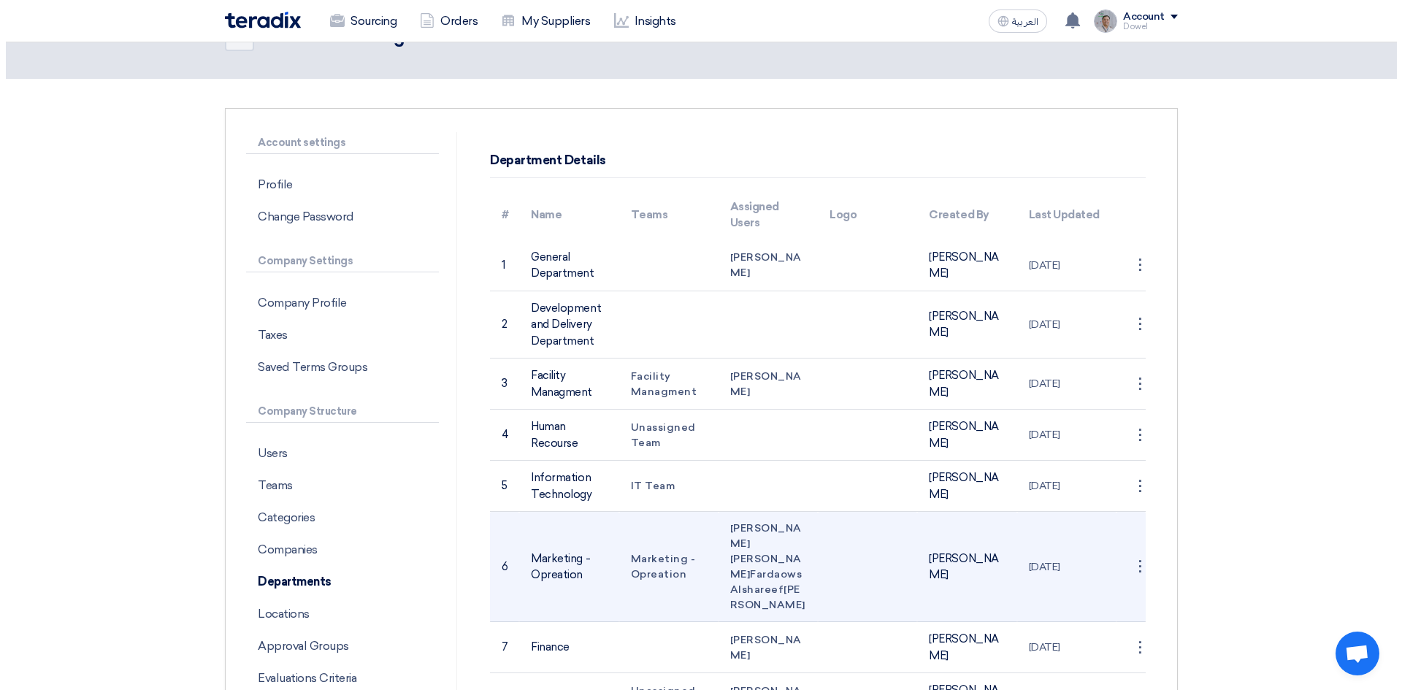
scroll to position [73, 0]
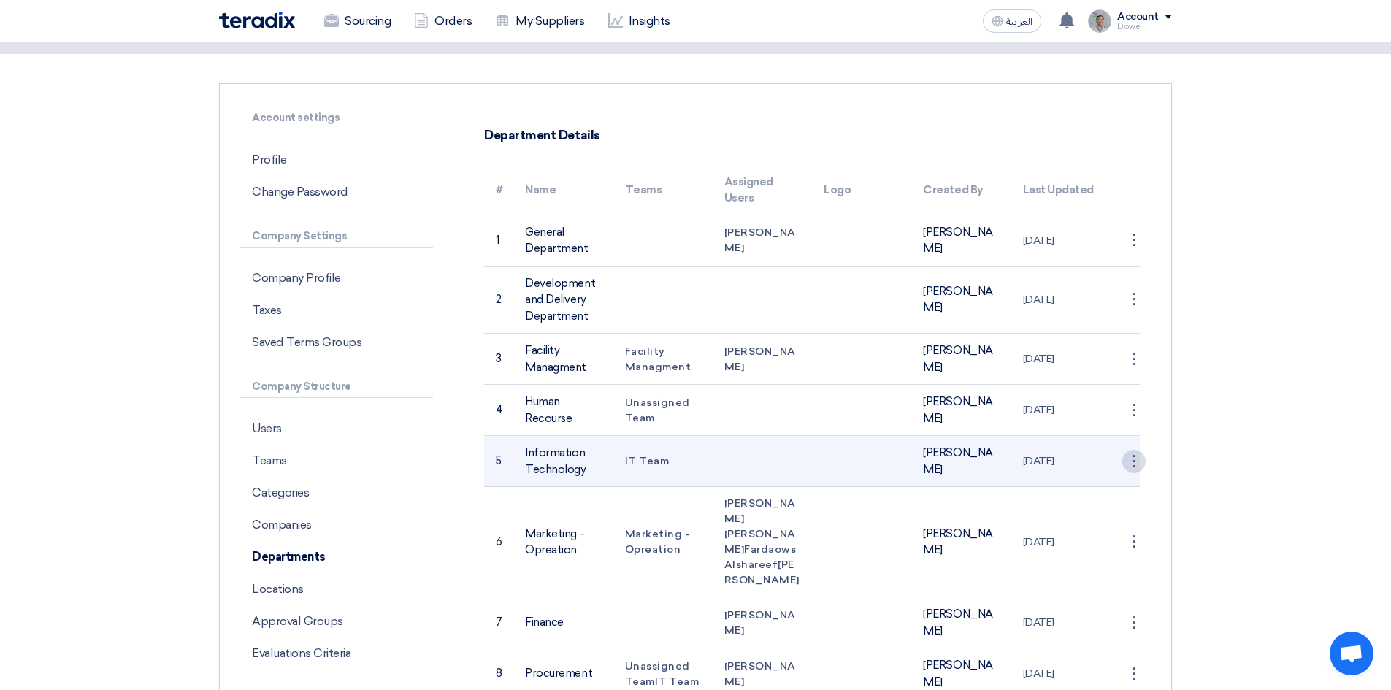
click at [1134, 252] on div "⋮" at bounding box center [1133, 240] width 23 height 23
click at [1107, 488] on link "Save Department" at bounding box center [1088, 488] width 114 height 21
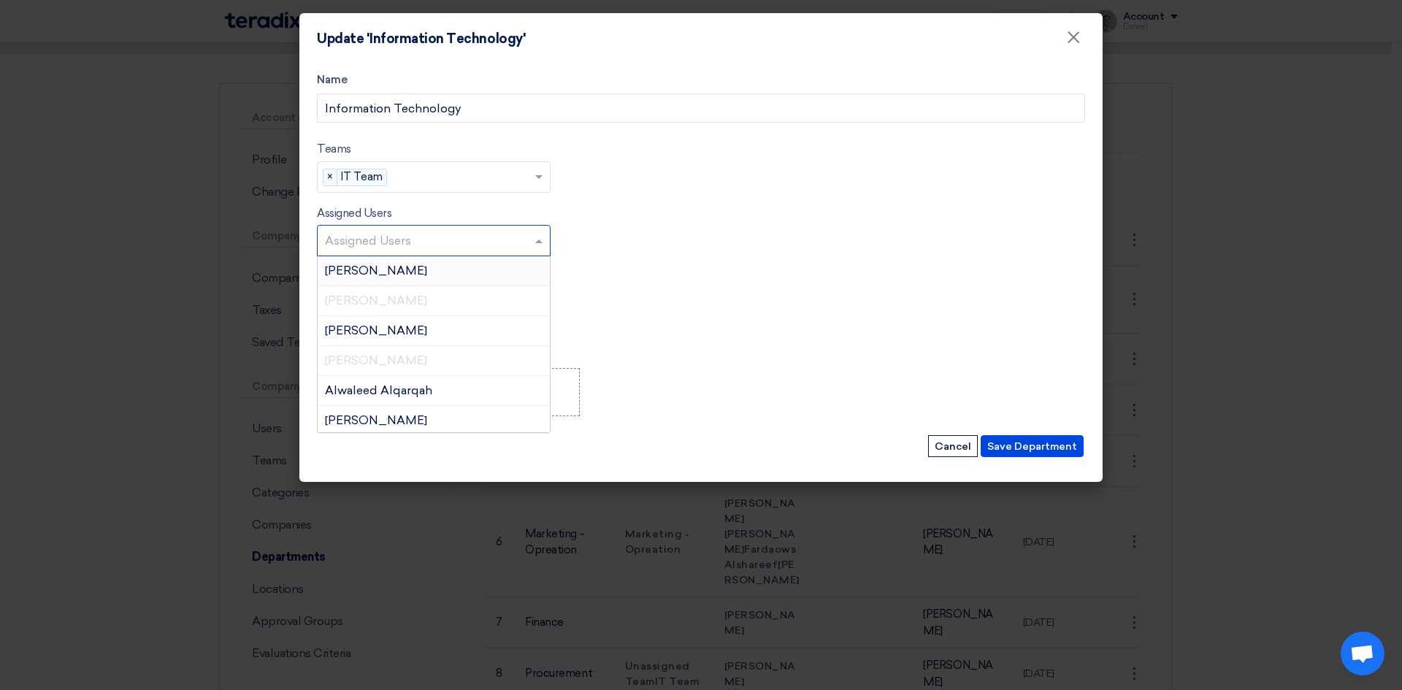
click at [532, 243] on input "text" at bounding box center [435, 242] width 221 height 24
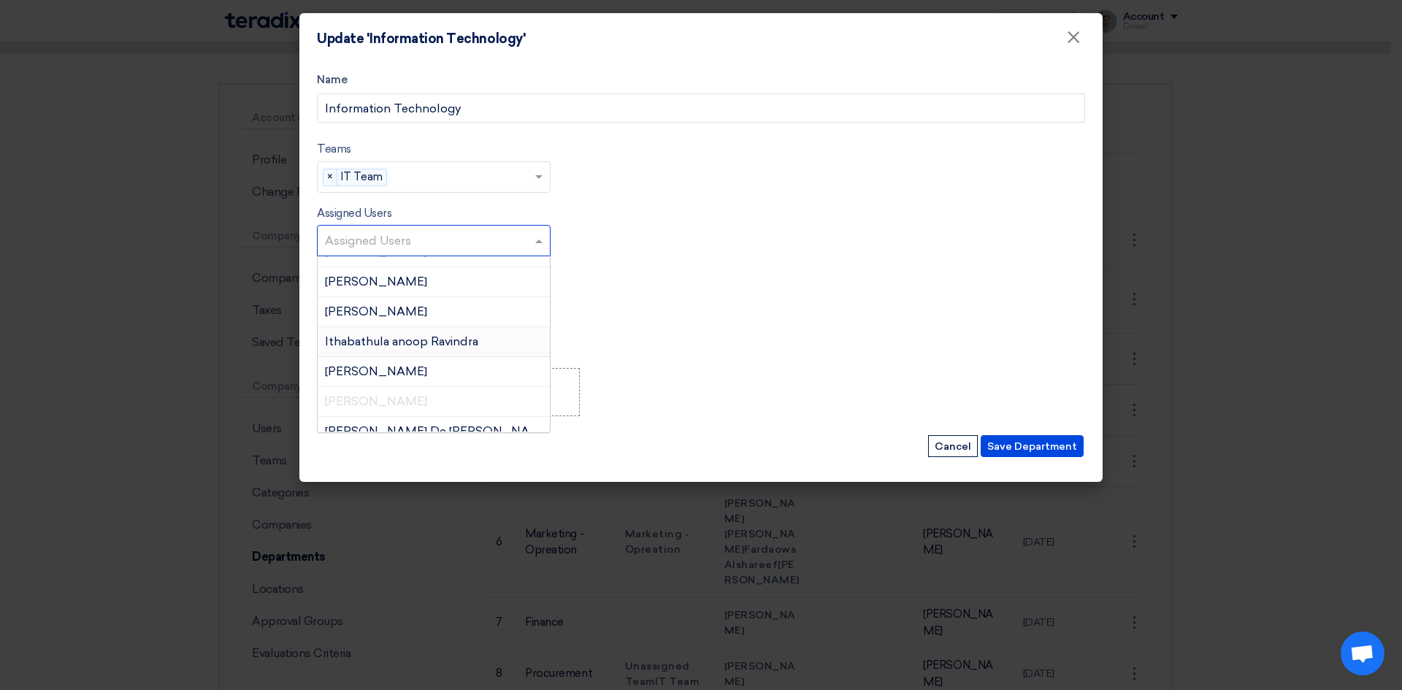
scroll to position [511, 0]
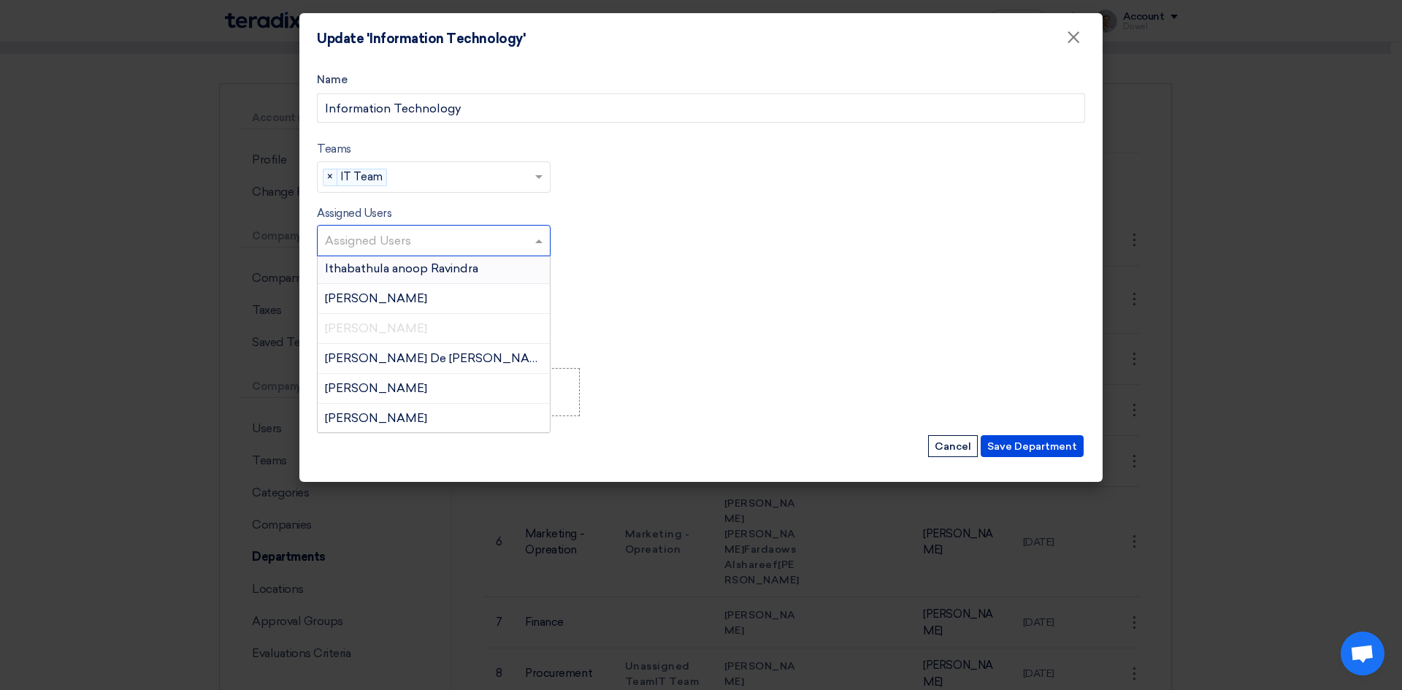
click at [804, 410] on app-upload-file "Upload Department logo... Upload Department logo..." at bounding box center [701, 392] width 768 height 48
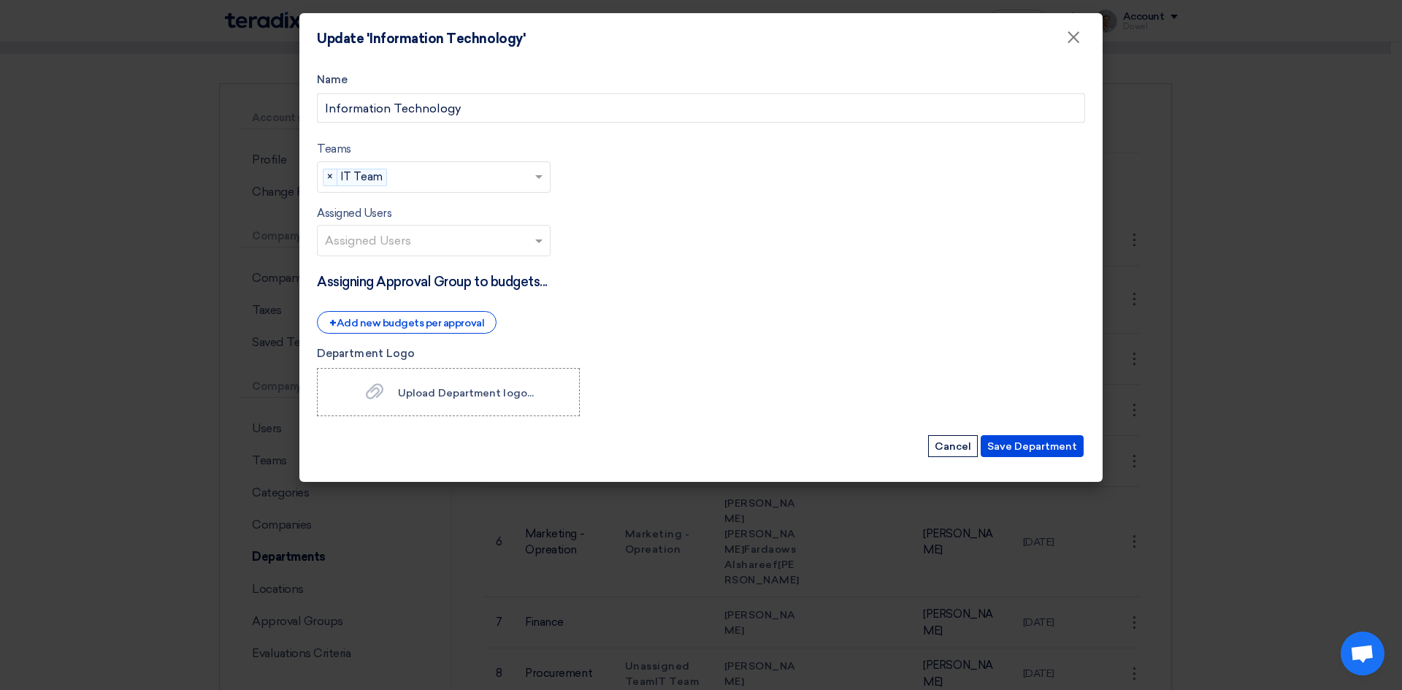
click at [510, 239] on input "text" at bounding box center [435, 242] width 221 height 24
click at [867, 300] on form "Name Information Technology Teams teams... × IT Team × Assigned Users Assigned …" at bounding box center [701, 265] width 768 height 387
click at [942, 446] on button "Cancel" at bounding box center [953, 446] width 50 height 22
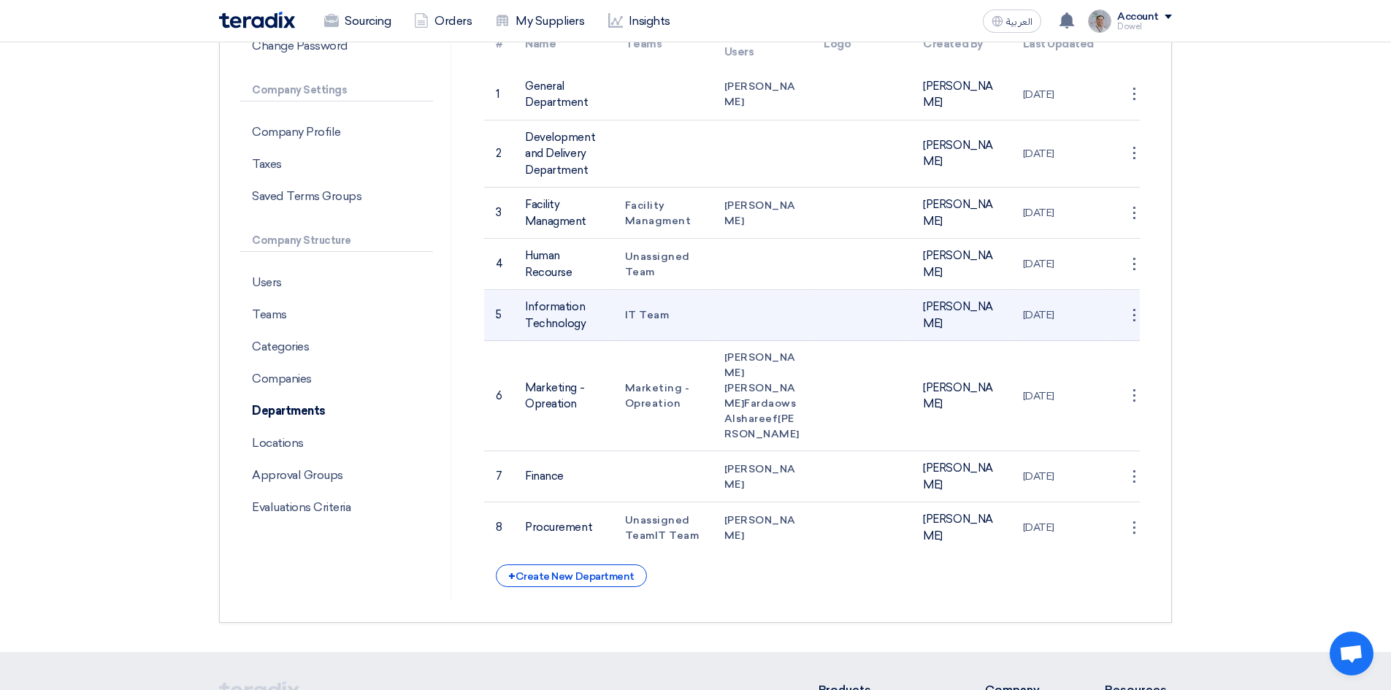
scroll to position [0, 0]
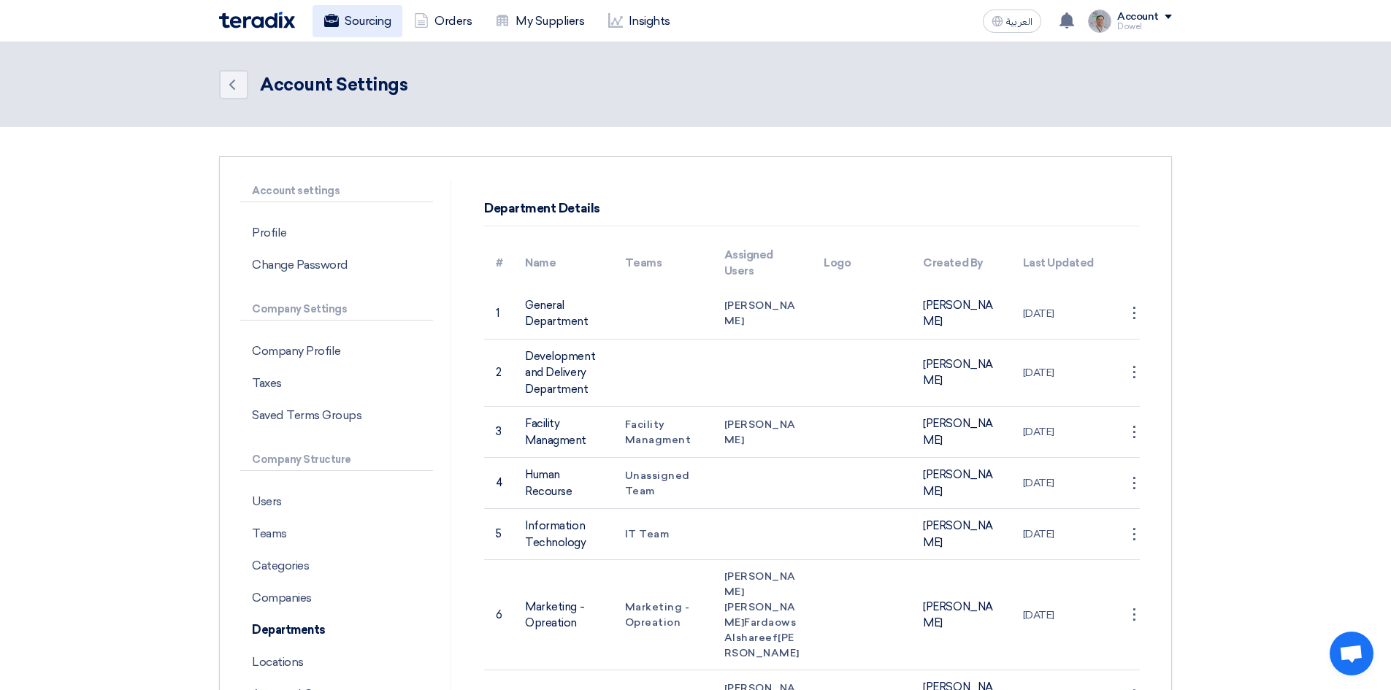
click at [369, 20] on link "Sourcing" at bounding box center [357, 21] width 90 height 32
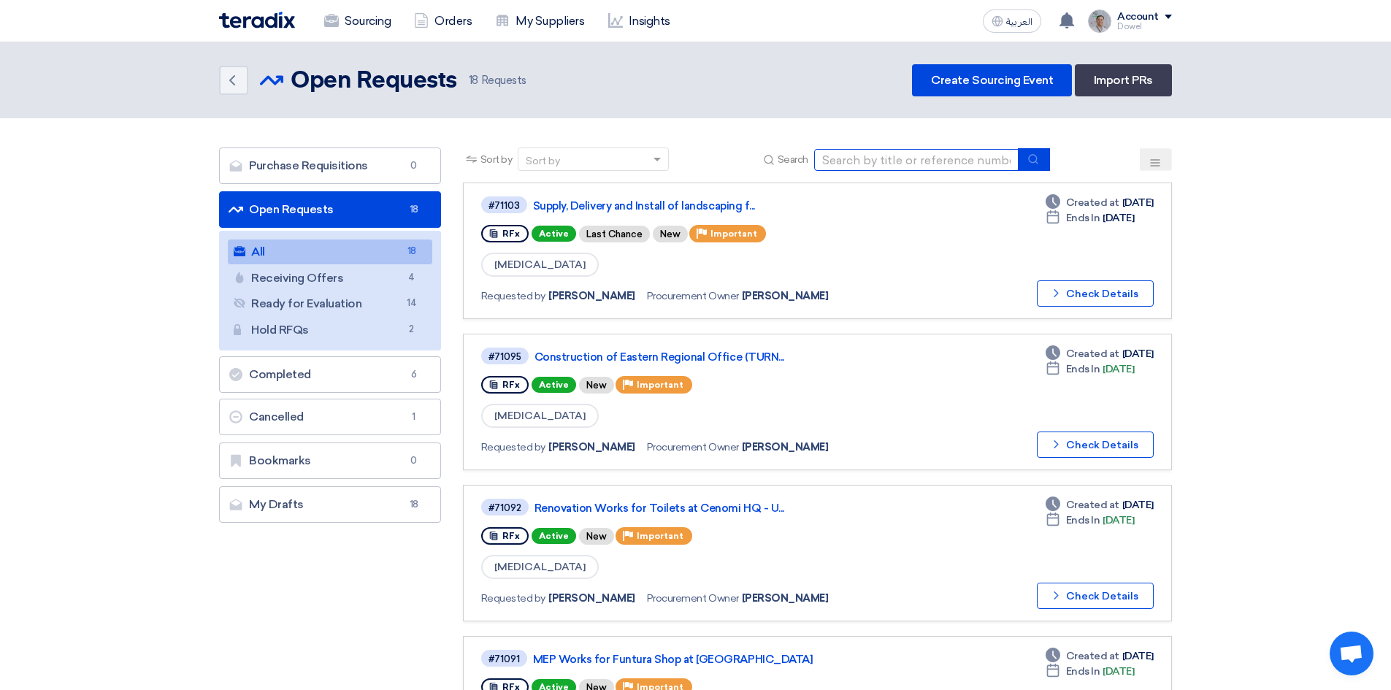
click at [872, 159] on input at bounding box center [916, 160] width 204 height 22
type input "food"
click at [1037, 161] on icon "submit" at bounding box center [1033, 159] width 12 height 12
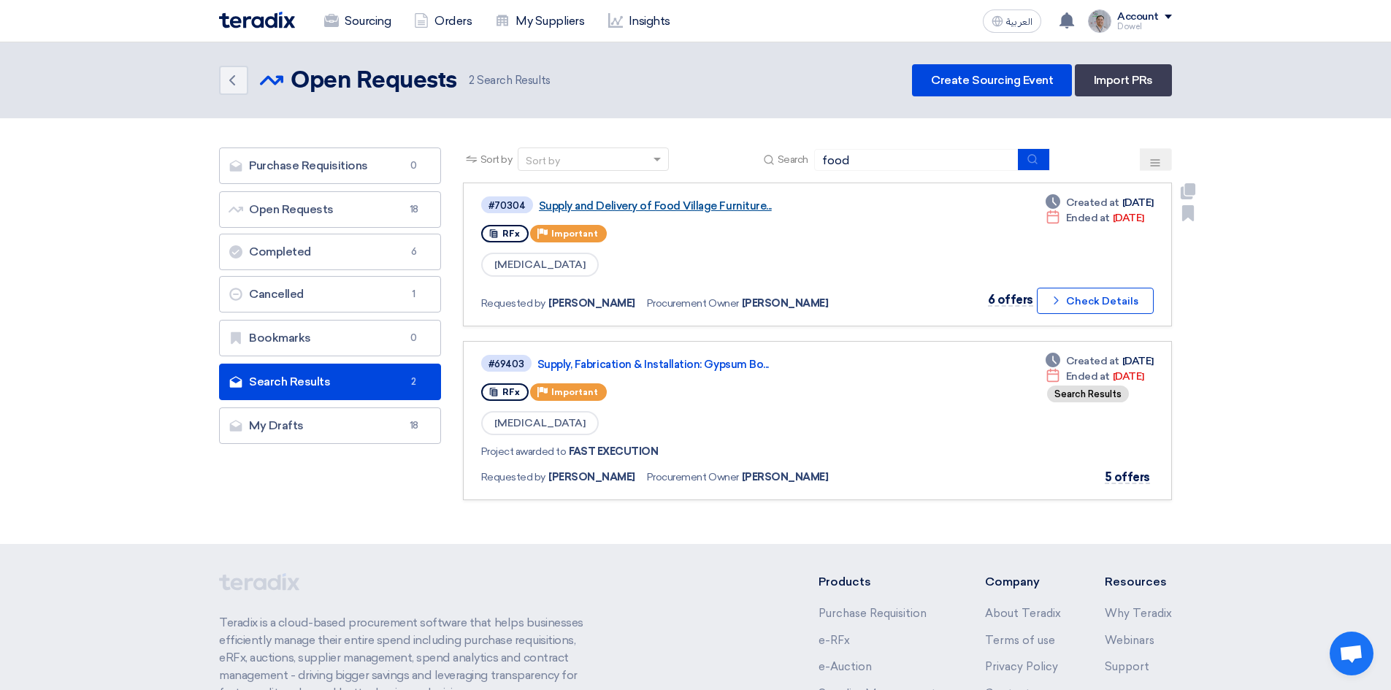
click at [660, 203] on link "Supply and Delivery of Food Village Furniture..." at bounding box center [721, 205] width 365 height 13
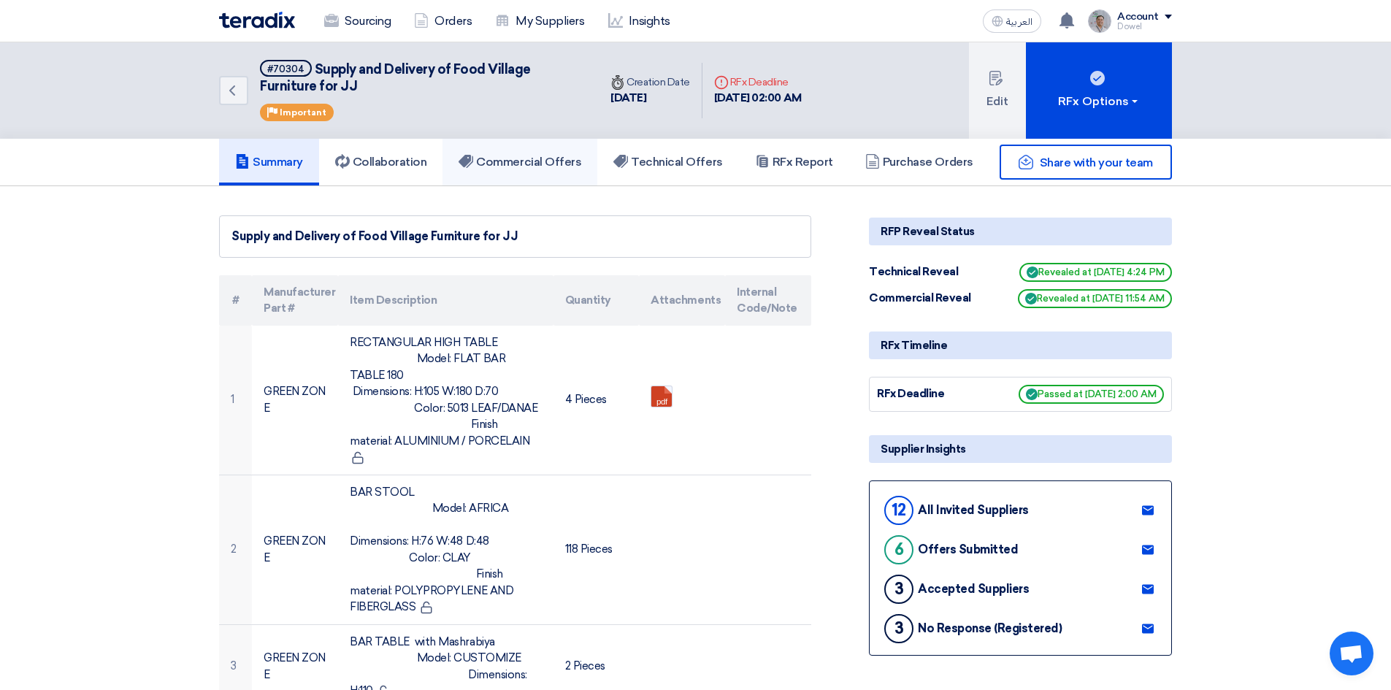
click at [508, 158] on h5 "Commercial Offers" at bounding box center [519, 162] width 123 height 15
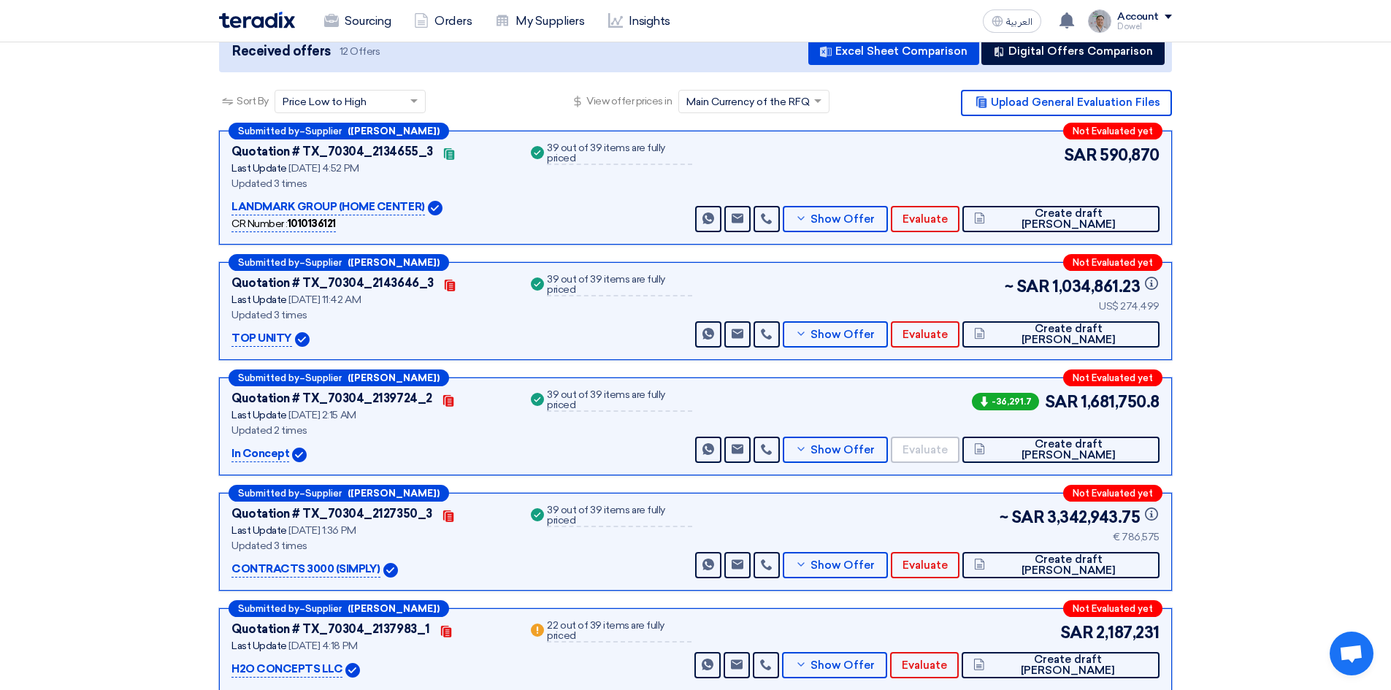
scroll to position [292, 0]
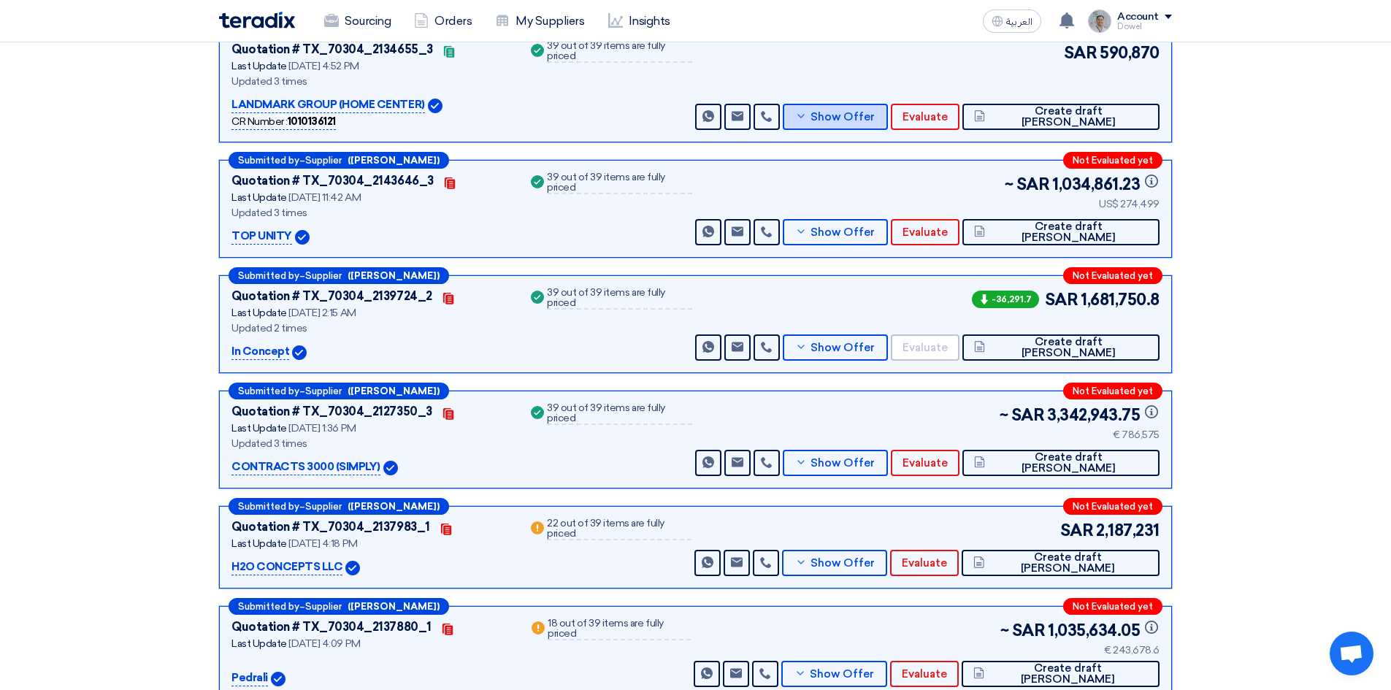
click at [875, 112] on span "Show Offer" at bounding box center [842, 117] width 64 height 11
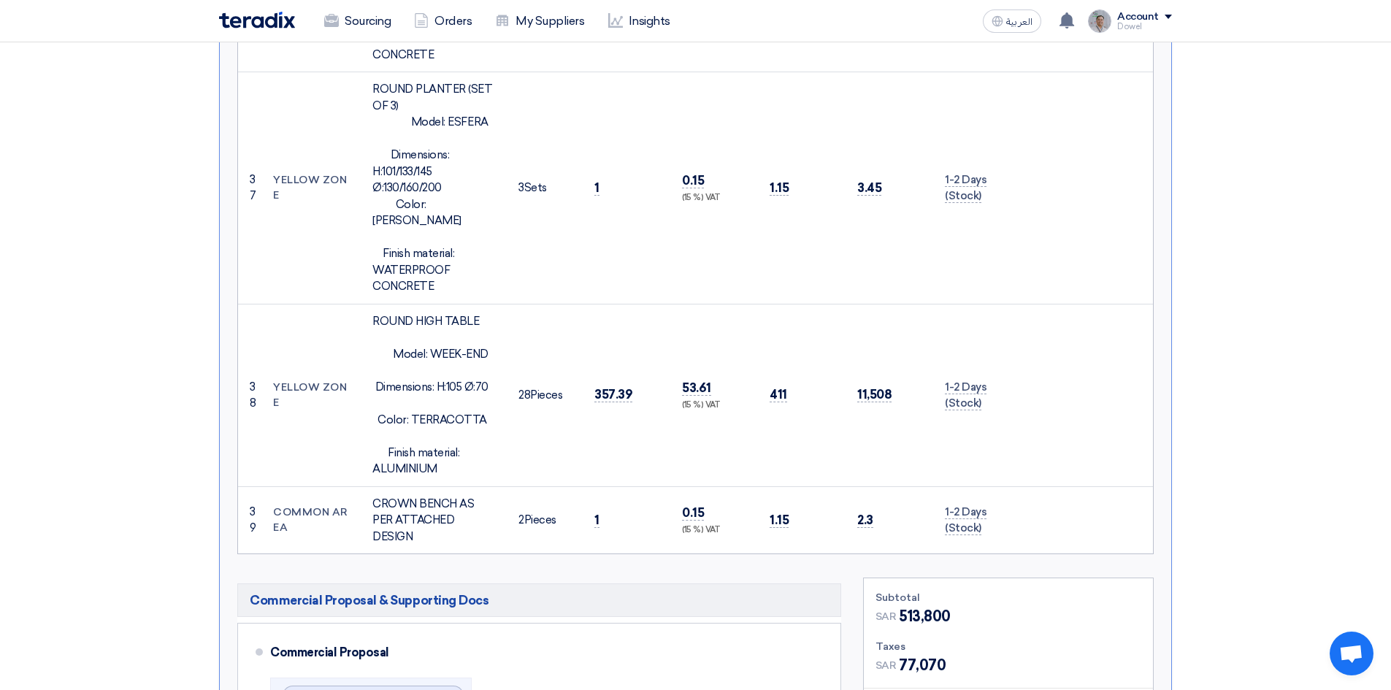
scroll to position [7957, 0]
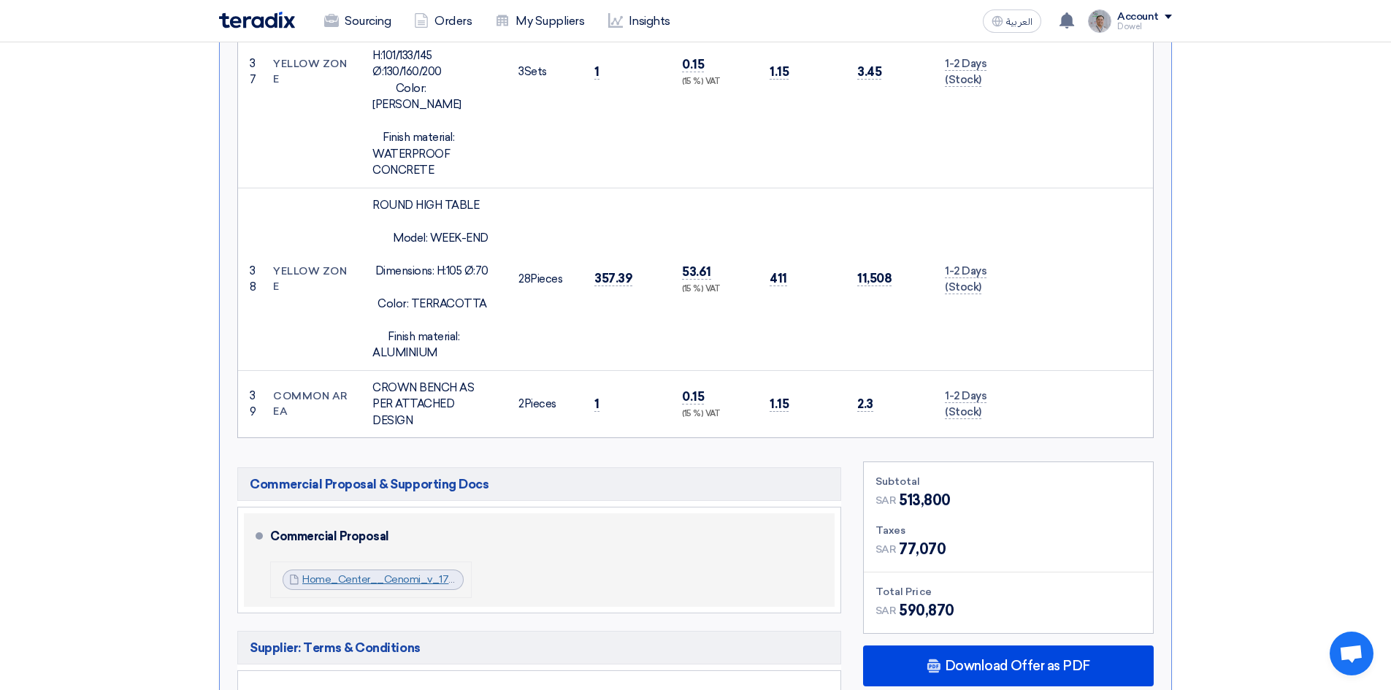
click at [377, 573] on link "Home_Center__Cenomi_v_1752746797849.pdf" at bounding box center [418, 579] width 232 height 12
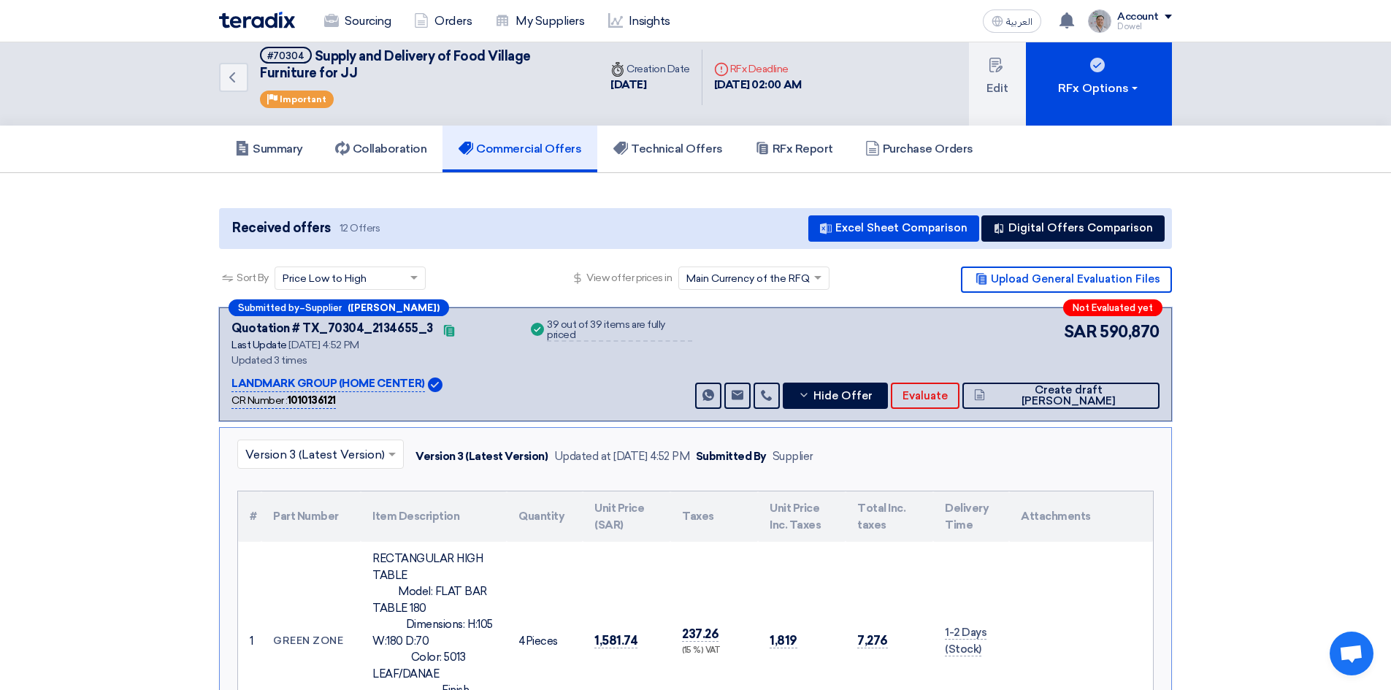
scroll to position [0, 0]
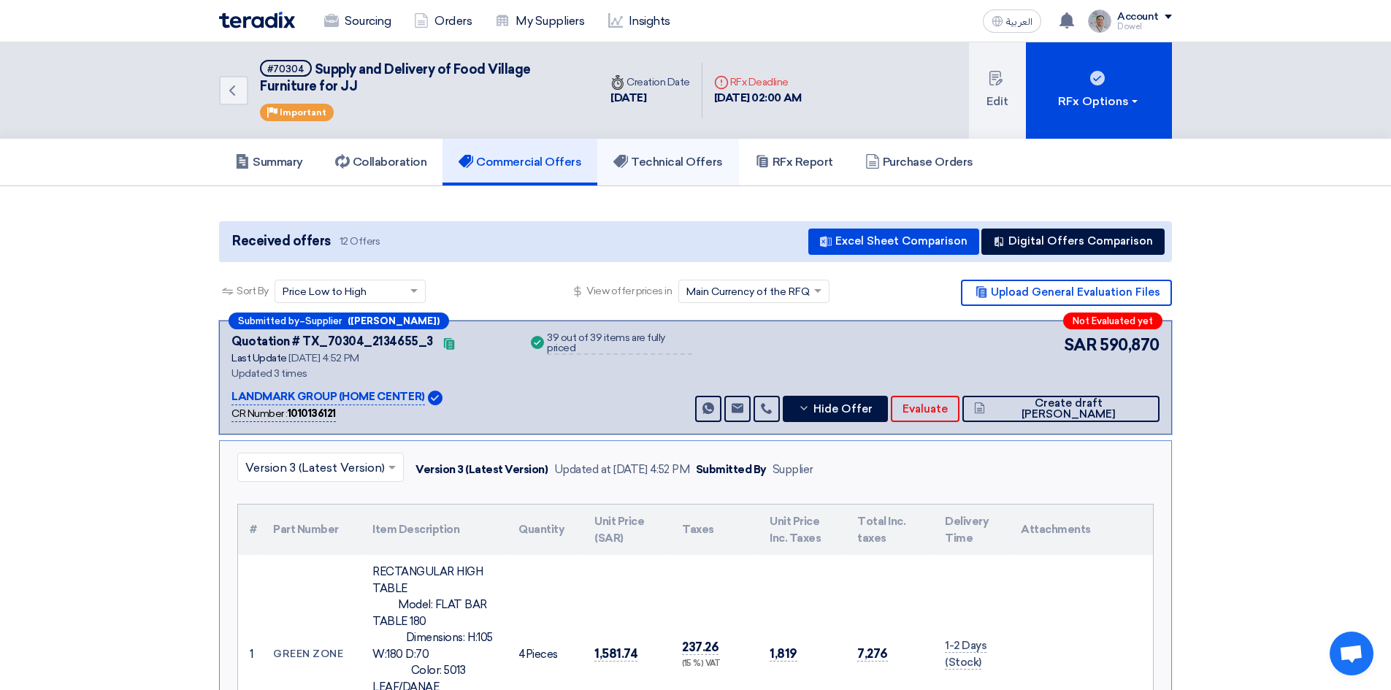
click at [663, 155] on h5 "Technical Offers" at bounding box center [667, 162] width 109 height 15
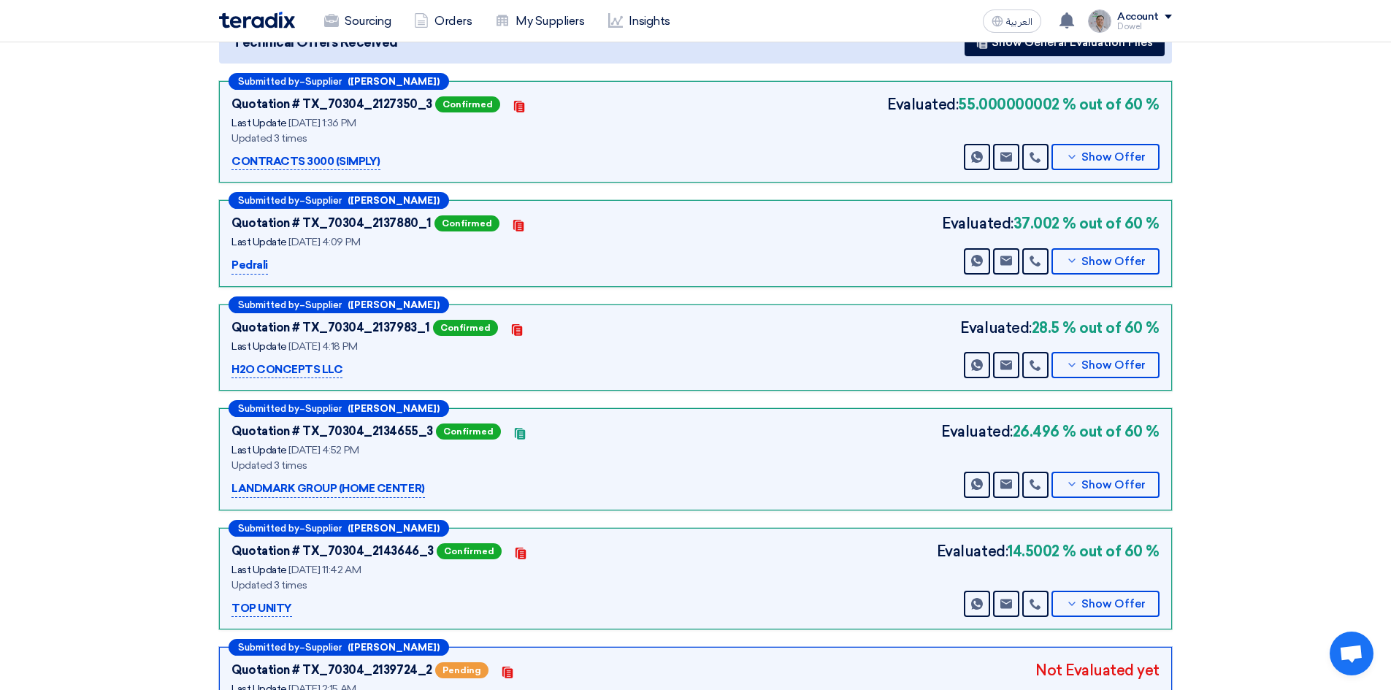
scroll to position [219, 0]
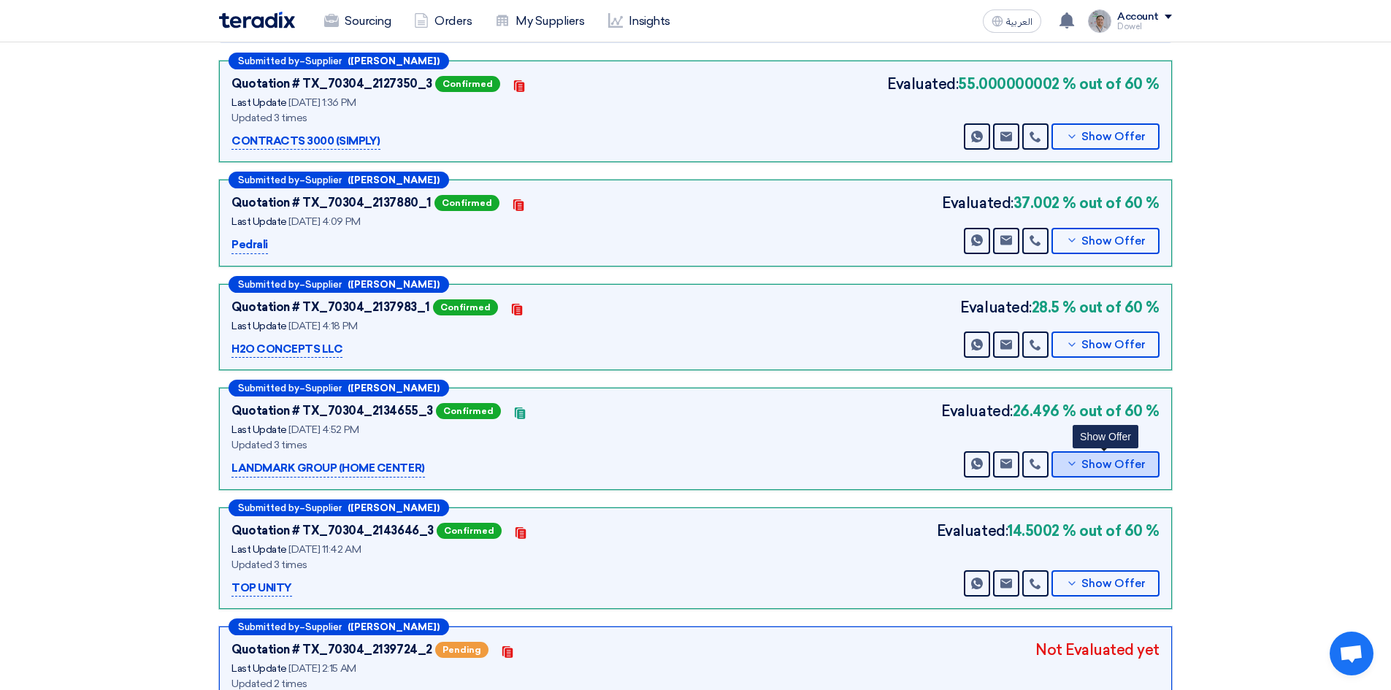
click at [1110, 472] on button "Show Offer" at bounding box center [1105, 464] width 108 height 26
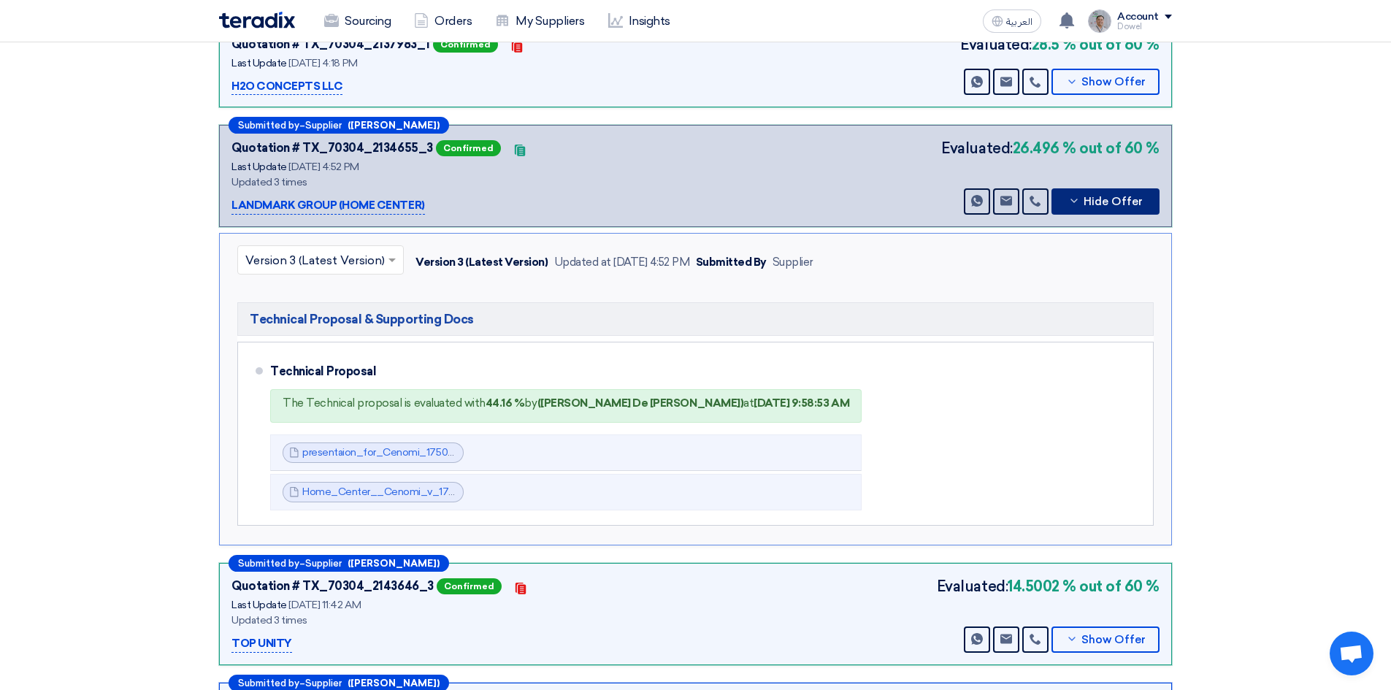
scroll to position [511, 0]
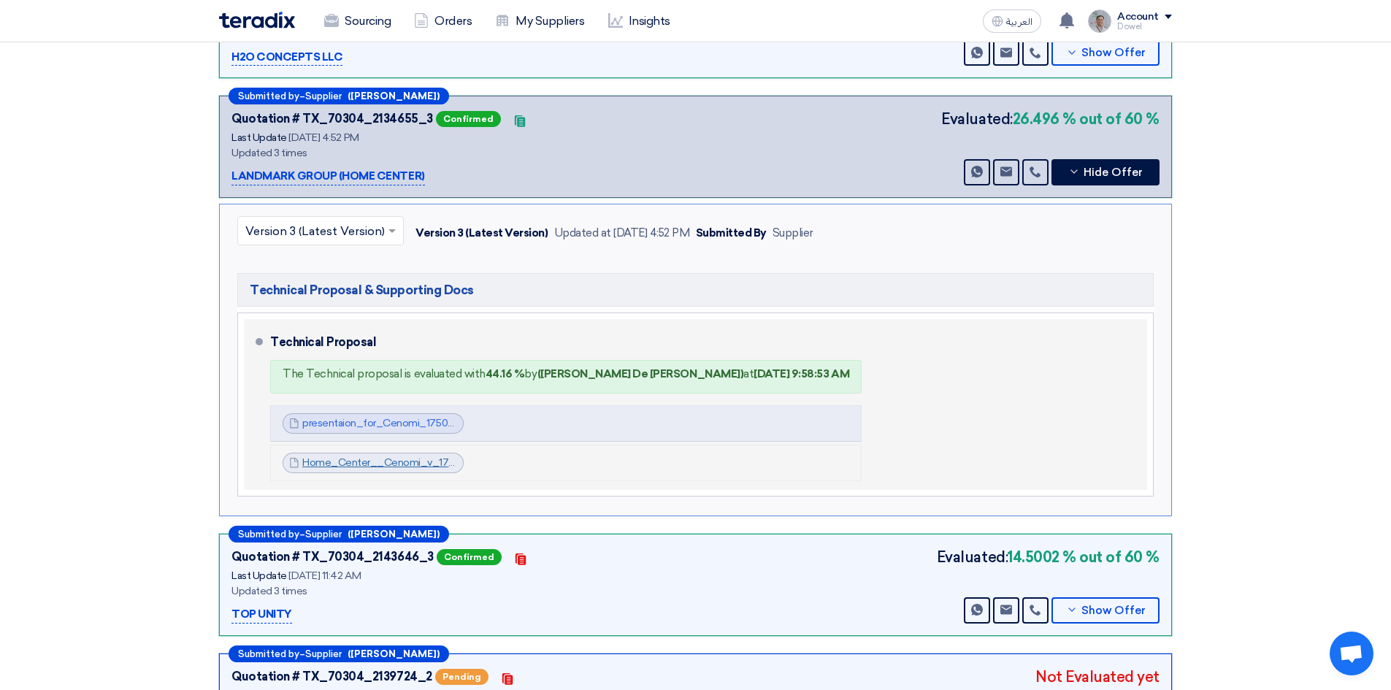
click at [372, 464] on link "Home_Center__Cenomi_v_1753105894888.pdf" at bounding box center [416, 462] width 228 height 12
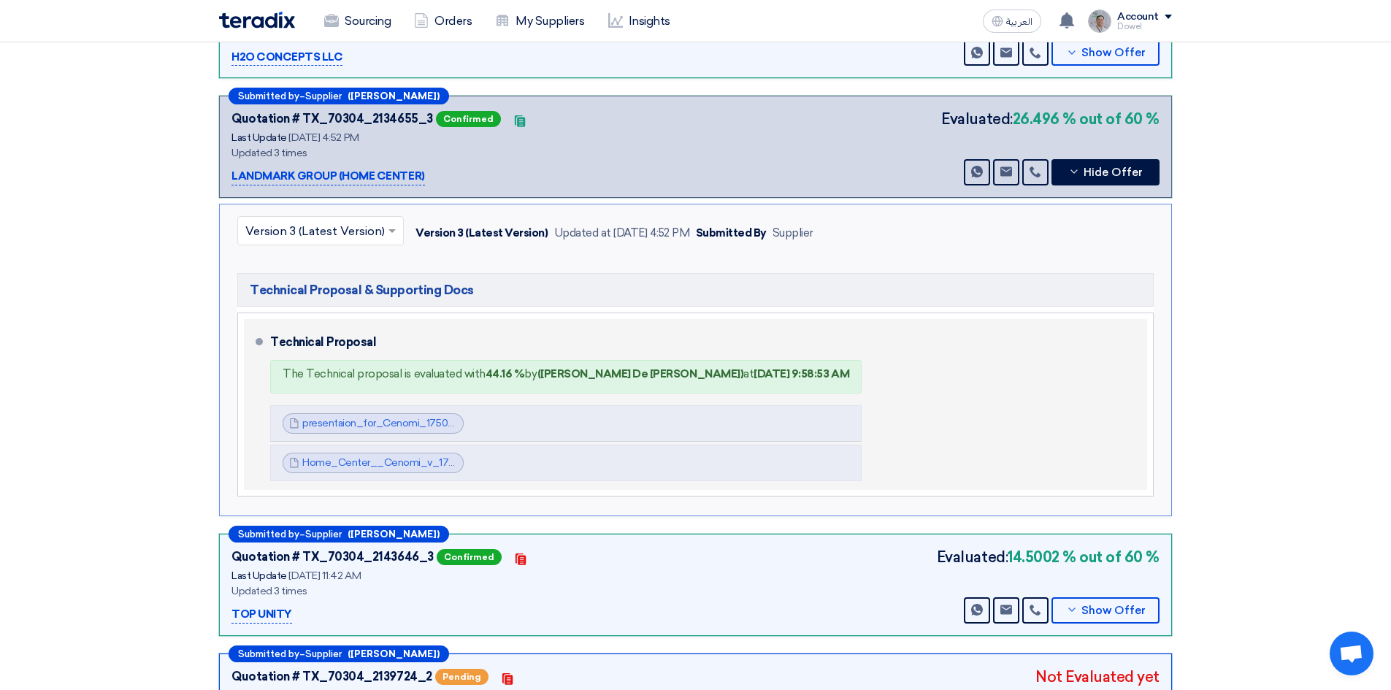
scroll to position [584, 0]
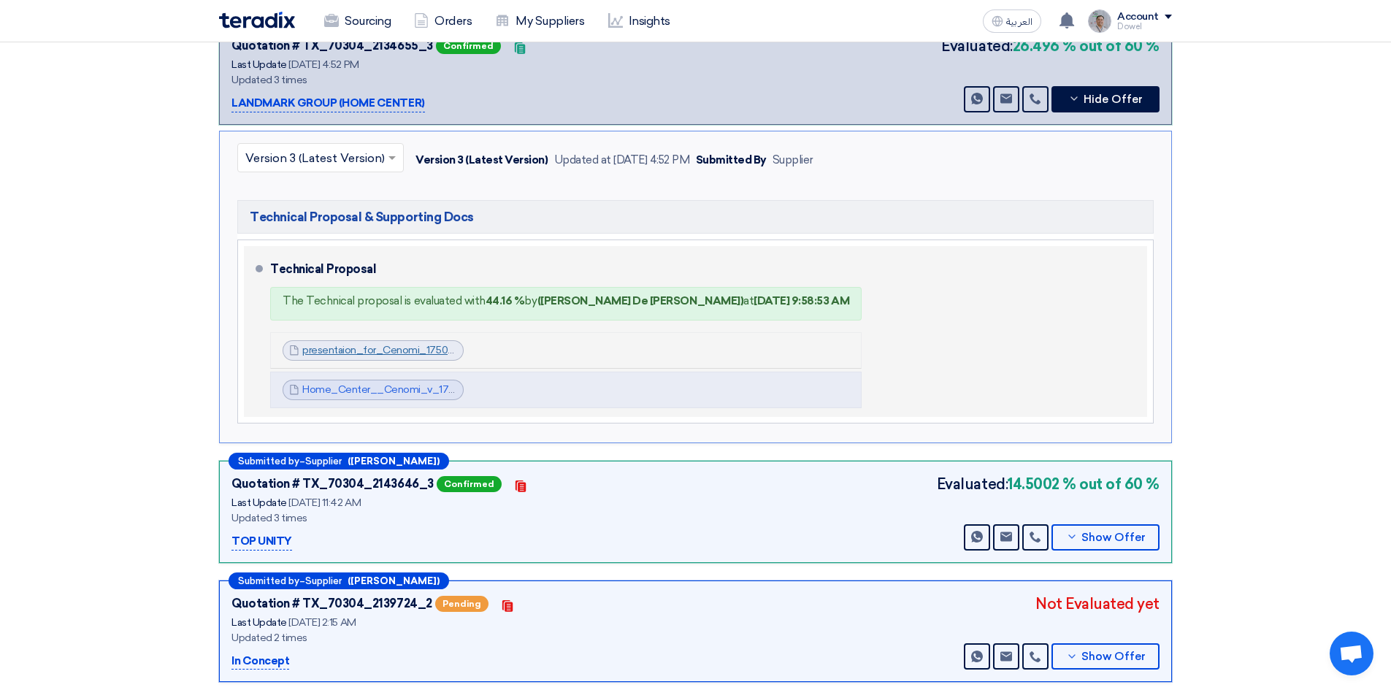
click at [377, 347] on link "presentaion_for_Cenomi_1750687429272.pdf" at bounding box center [411, 350] width 218 height 12
